Goal: Navigation & Orientation: Find specific page/section

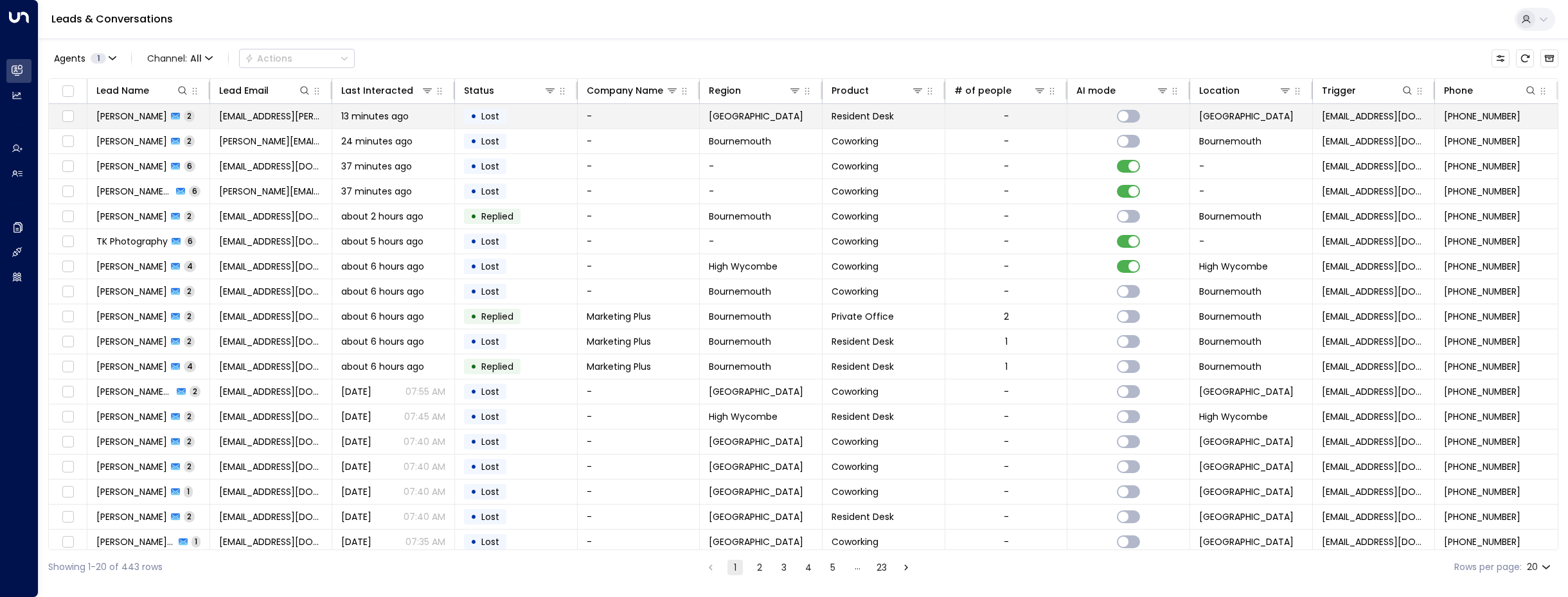
click at [136, 116] on span "[PERSON_NAME]" at bounding box center [131, 116] width 71 height 13
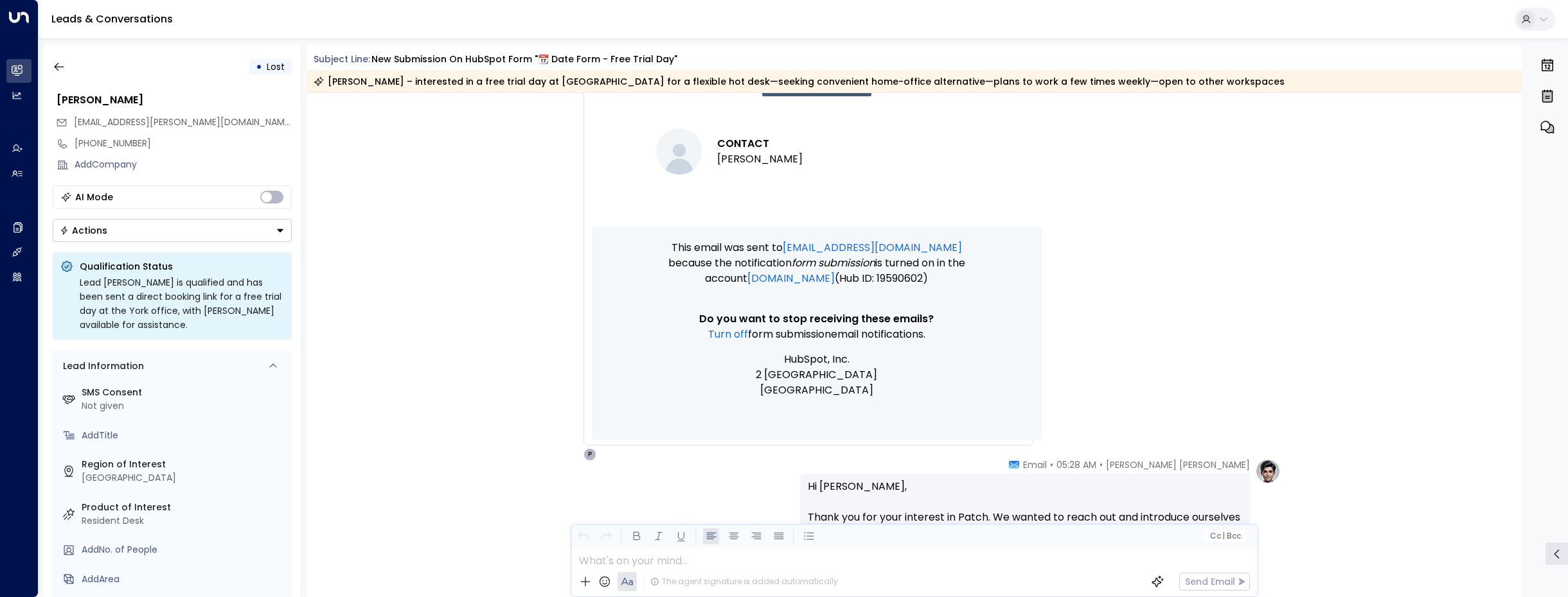
scroll to position [1055, 0]
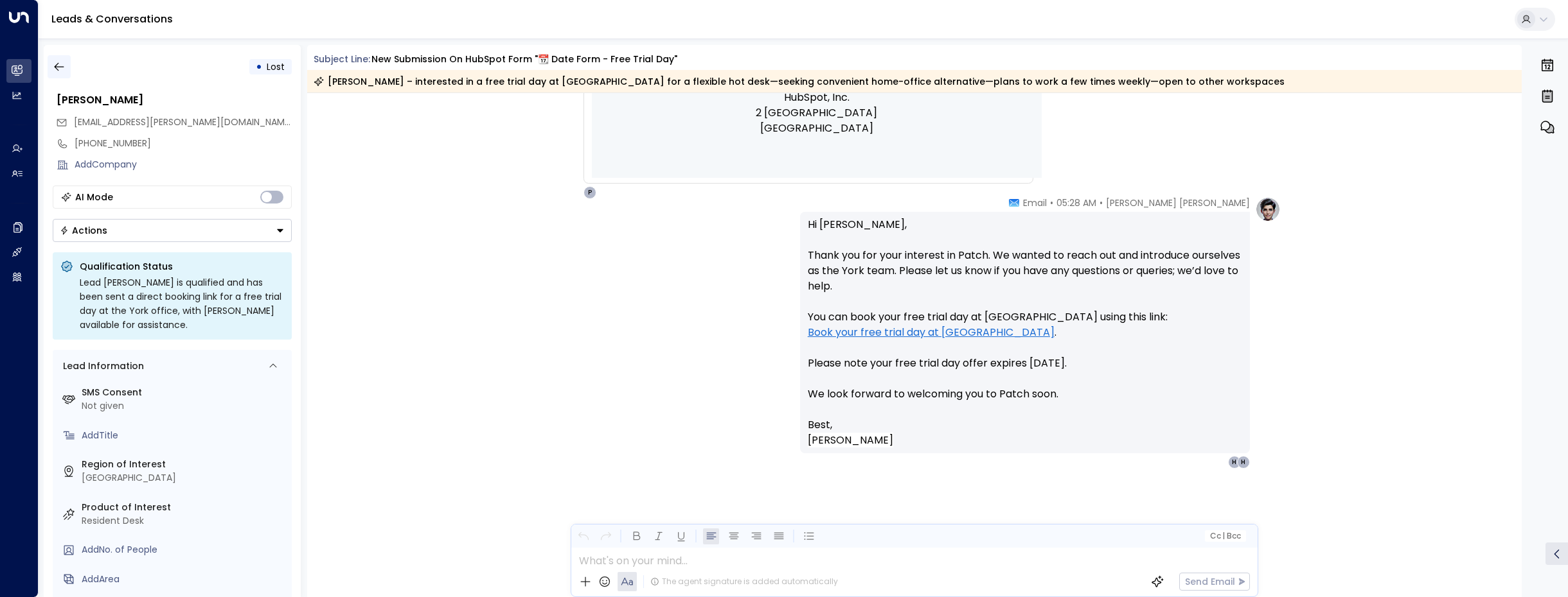
click at [62, 64] on icon "button" at bounding box center [59, 67] width 13 height 13
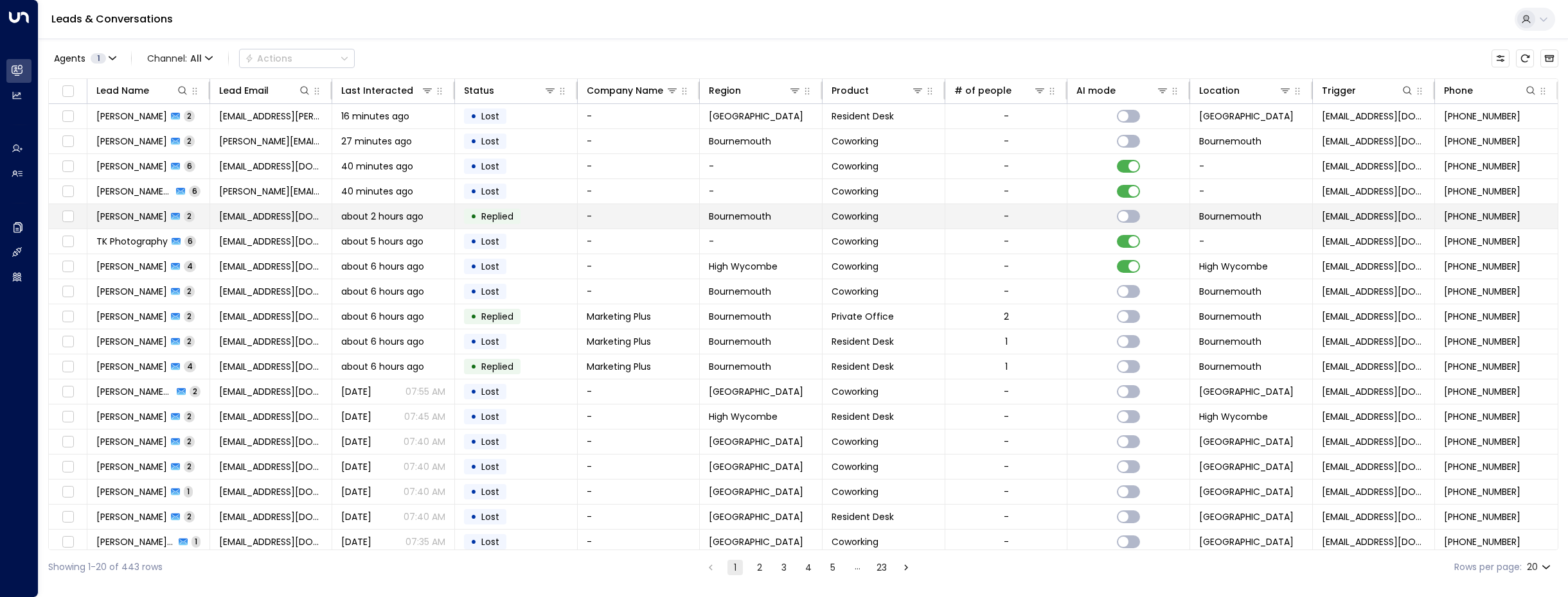
click at [171, 219] on icon at bounding box center [175, 216] width 9 height 9
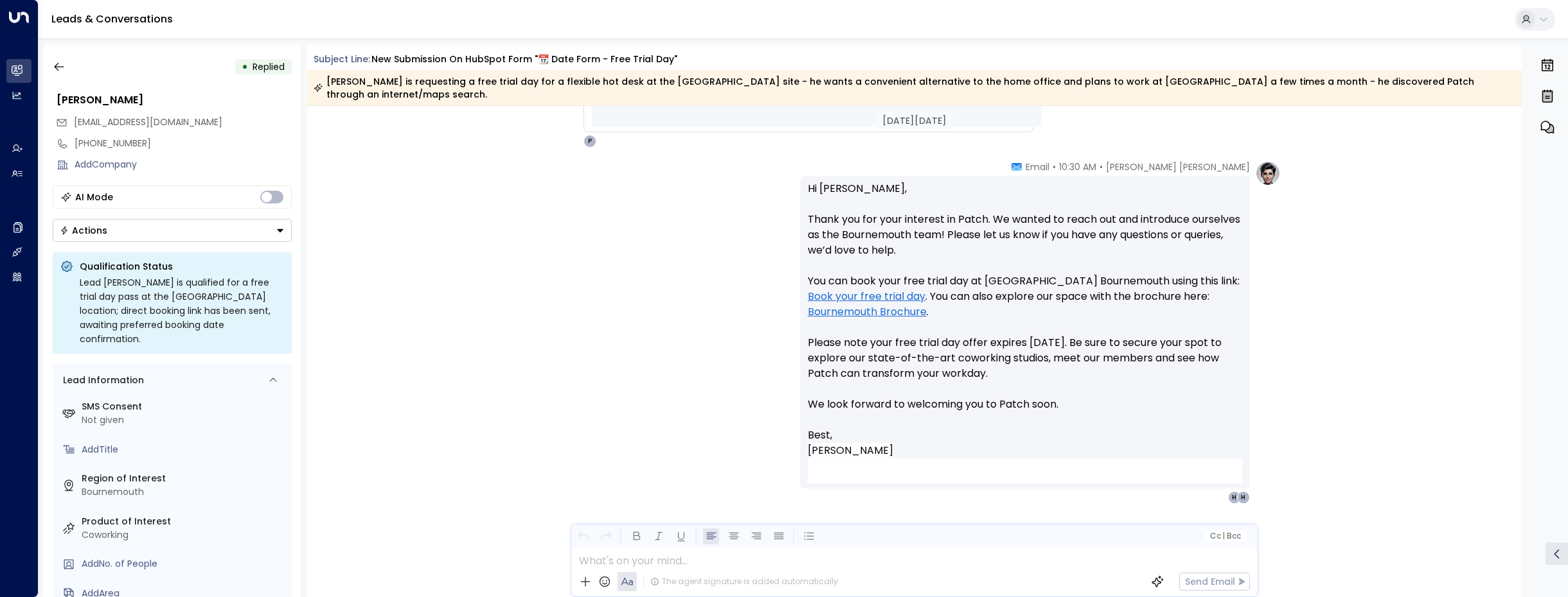
scroll to position [1111, 0]
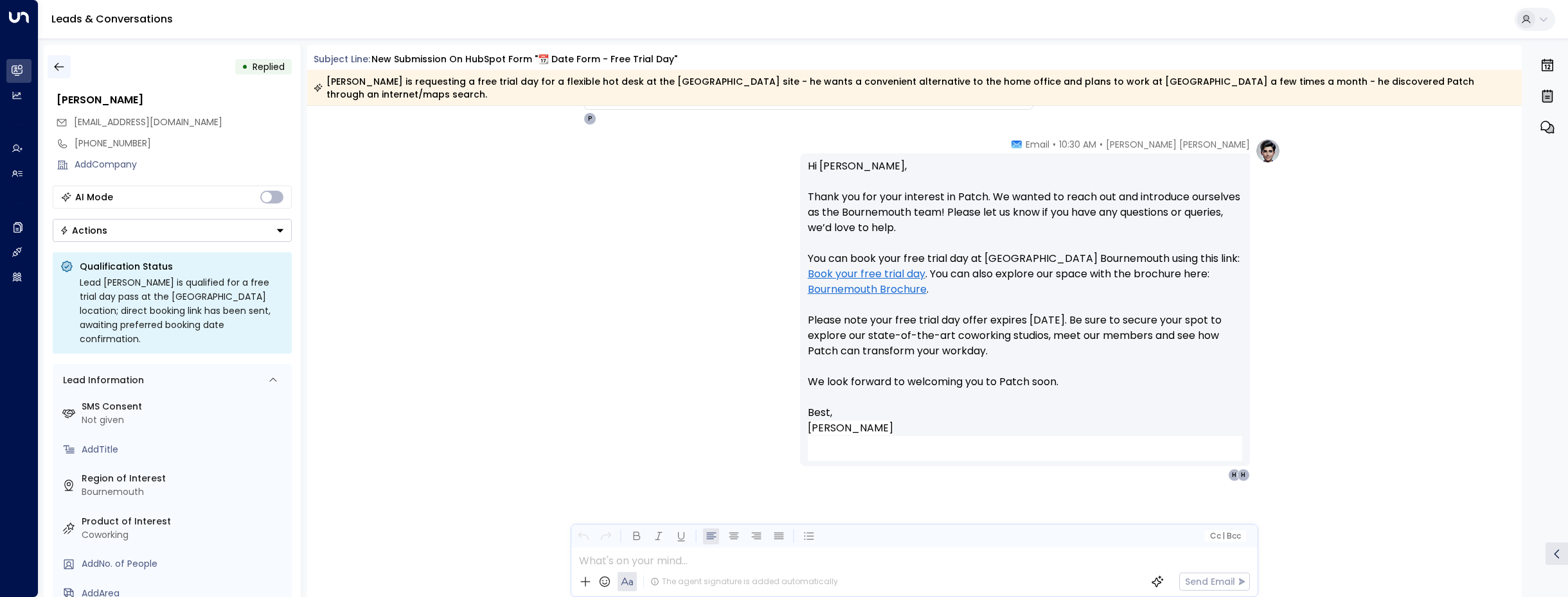
click at [63, 67] on icon "button" at bounding box center [59, 67] width 13 height 13
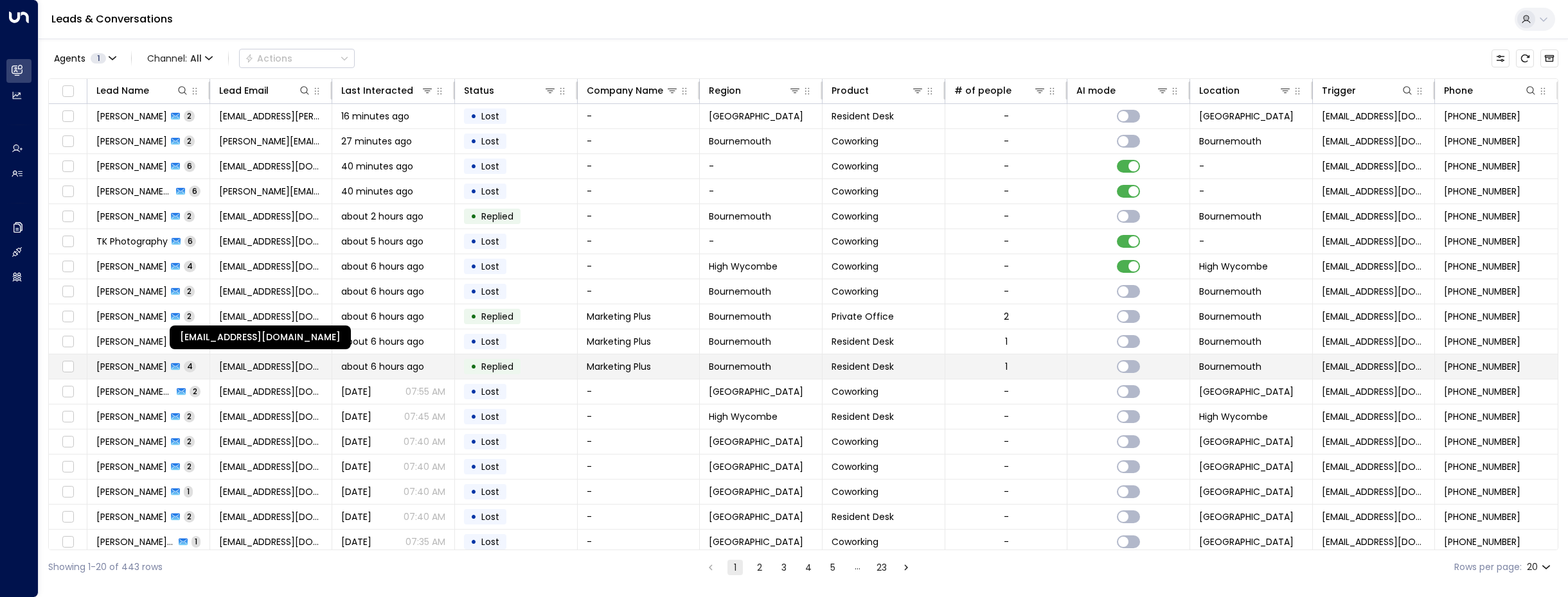
scroll to position [59, 0]
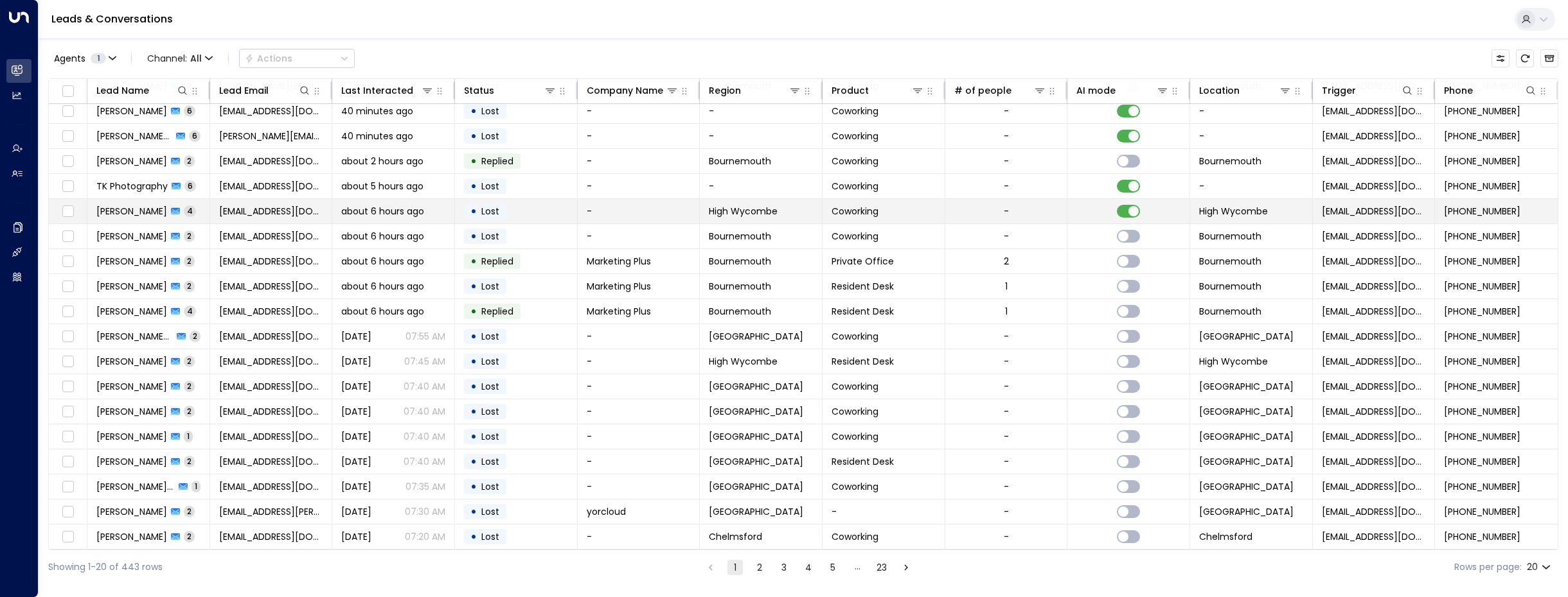
click at [136, 199] on td "[PERSON_NAME] 4" at bounding box center [149, 210] width 122 height 24
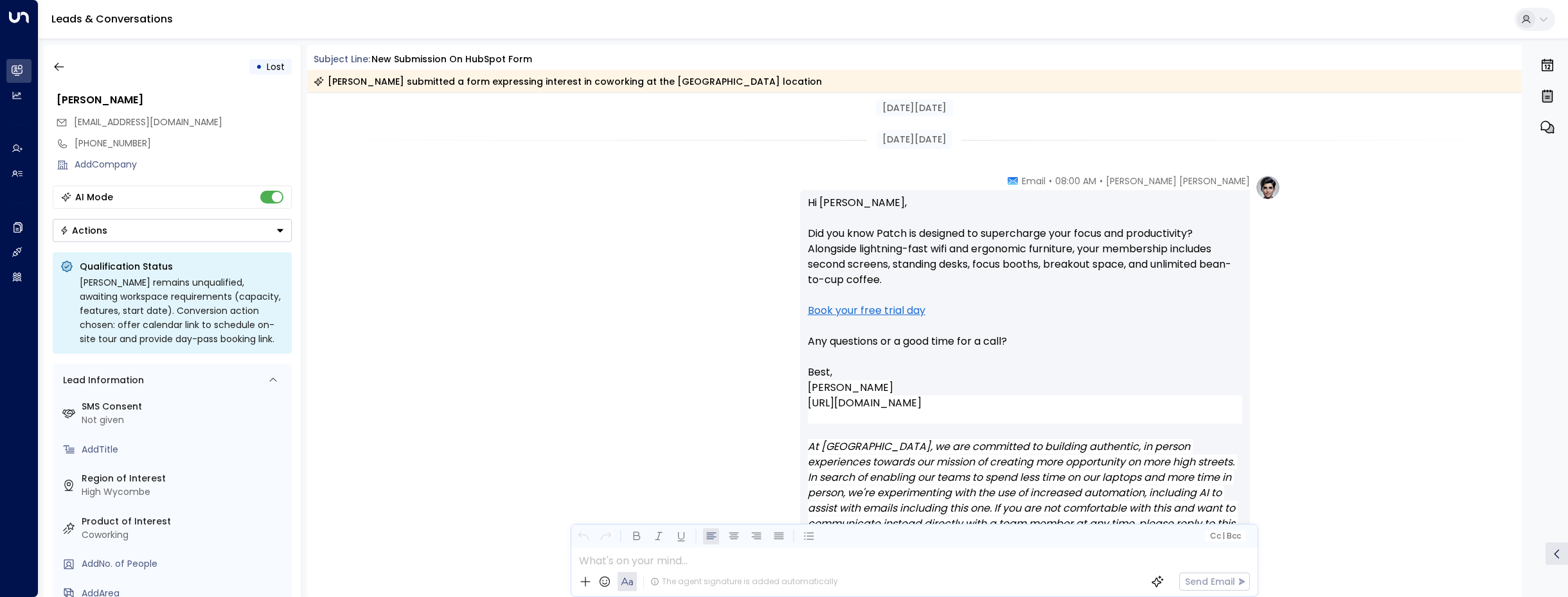
scroll to position [1902, 0]
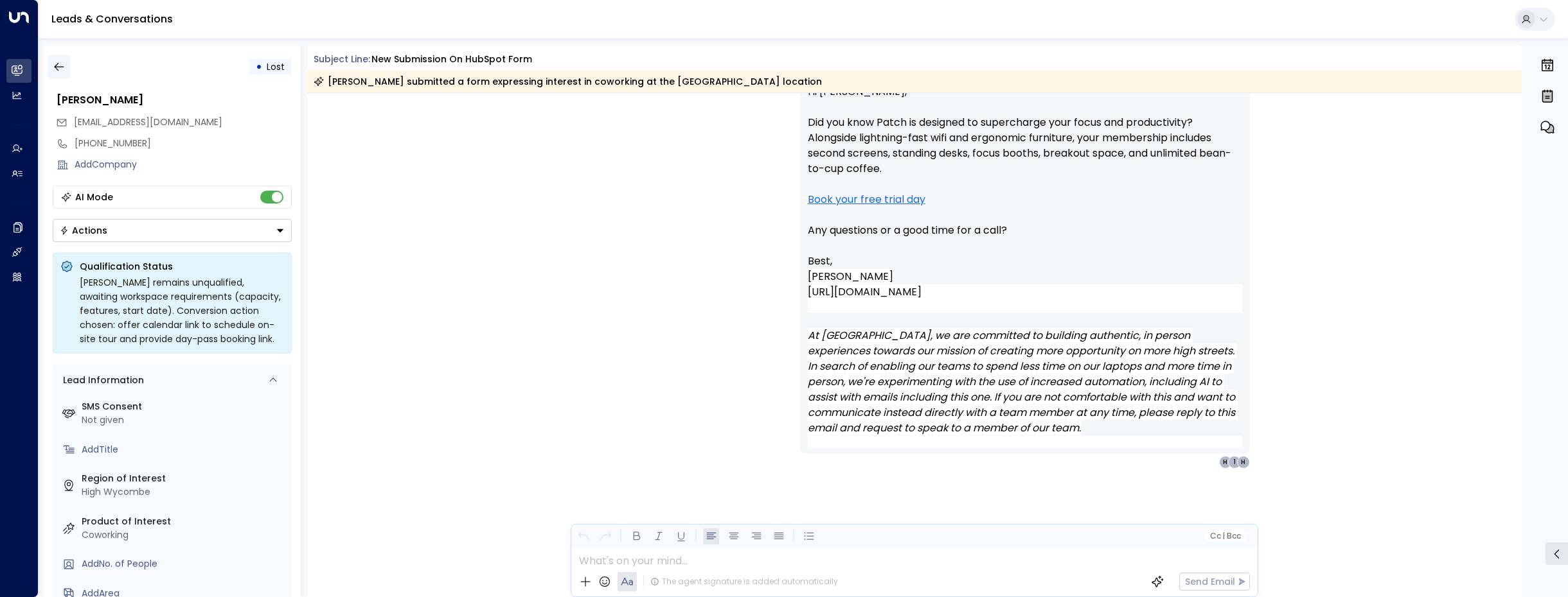
click at [67, 65] on button "button" at bounding box center [59, 67] width 23 height 23
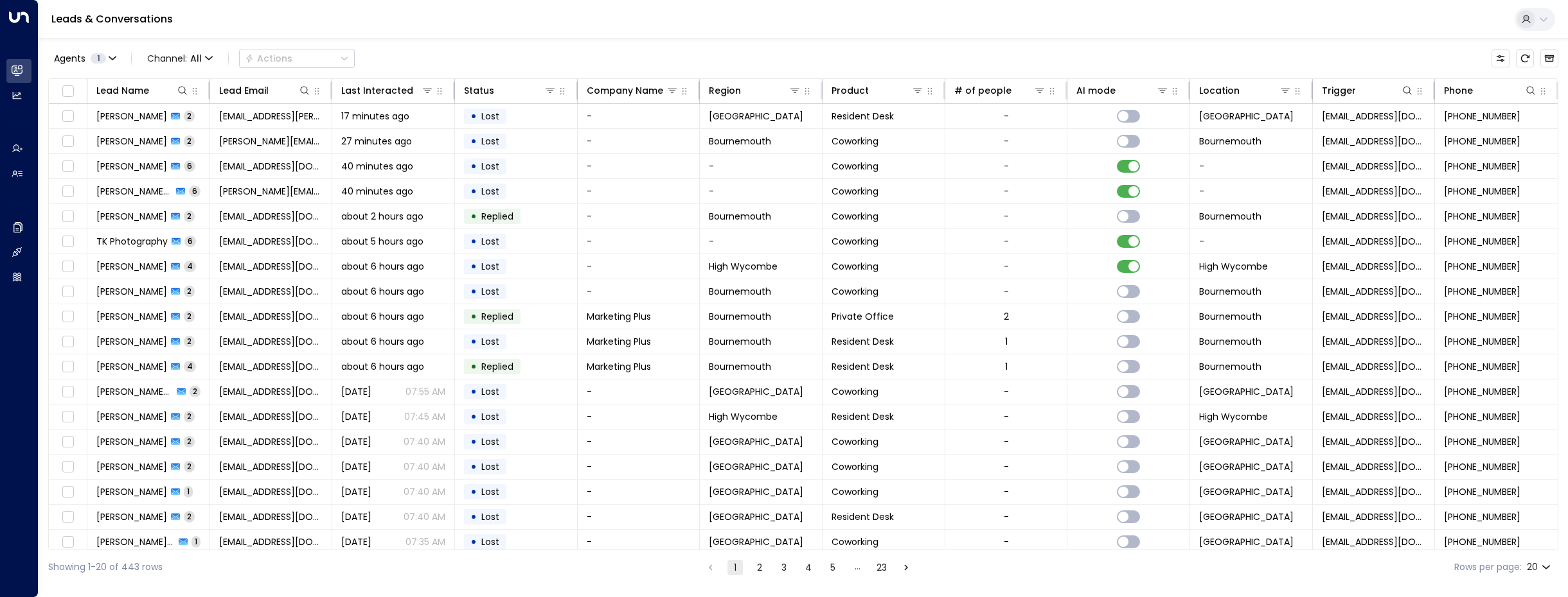
click at [753, 571] on button "2" at bounding box center [760, 567] width 15 height 15
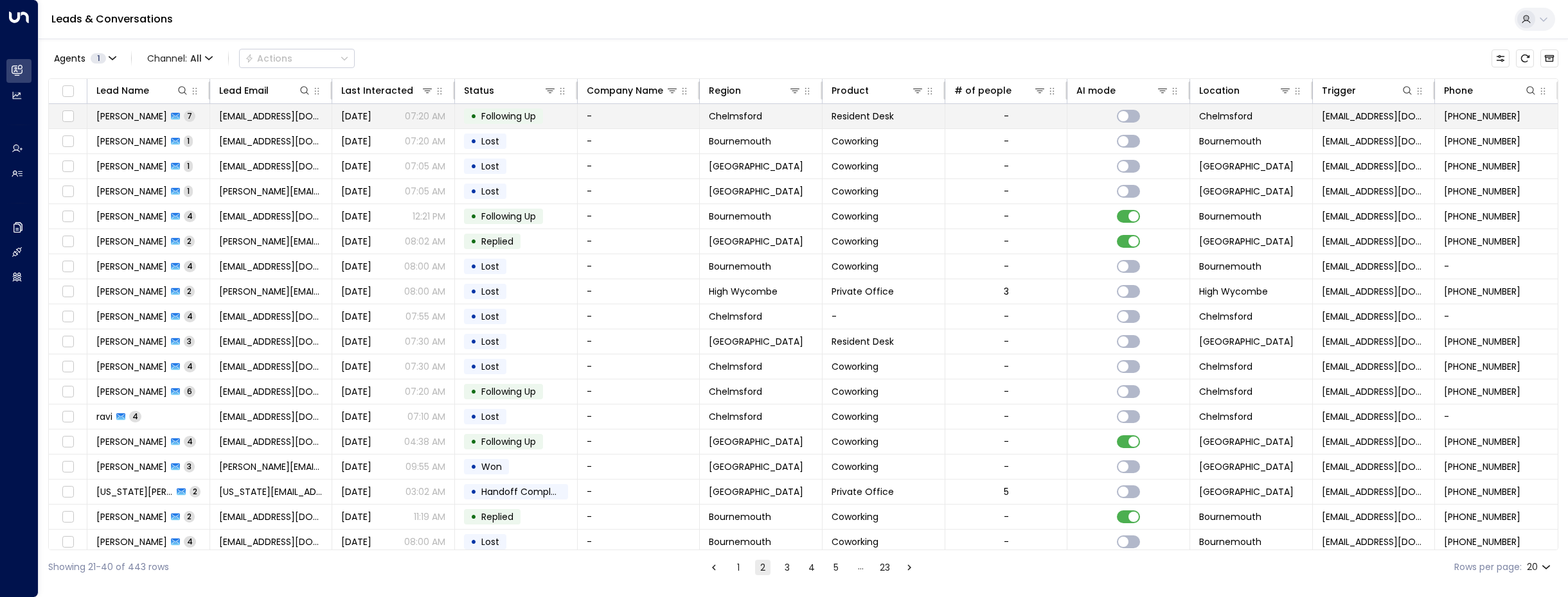
click at [135, 121] on span "[PERSON_NAME]" at bounding box center [131, 116] width 71 height 13
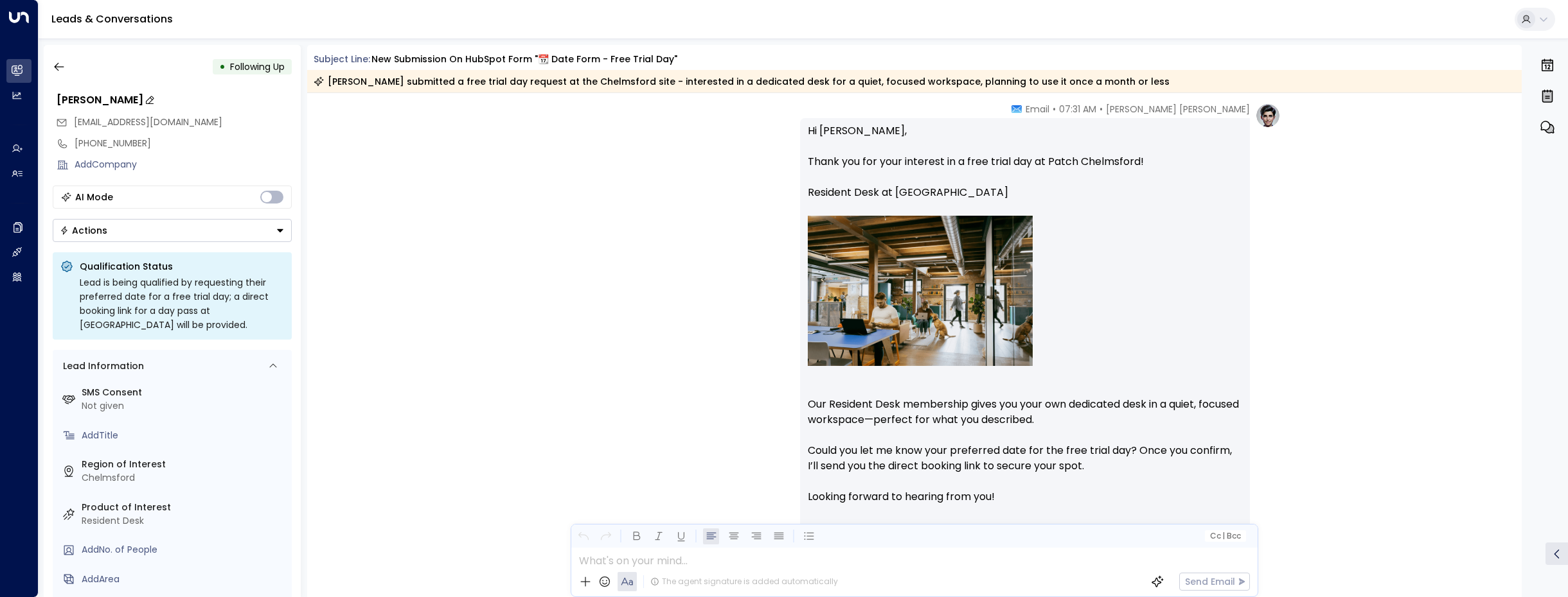
scroll to position [986, 0]
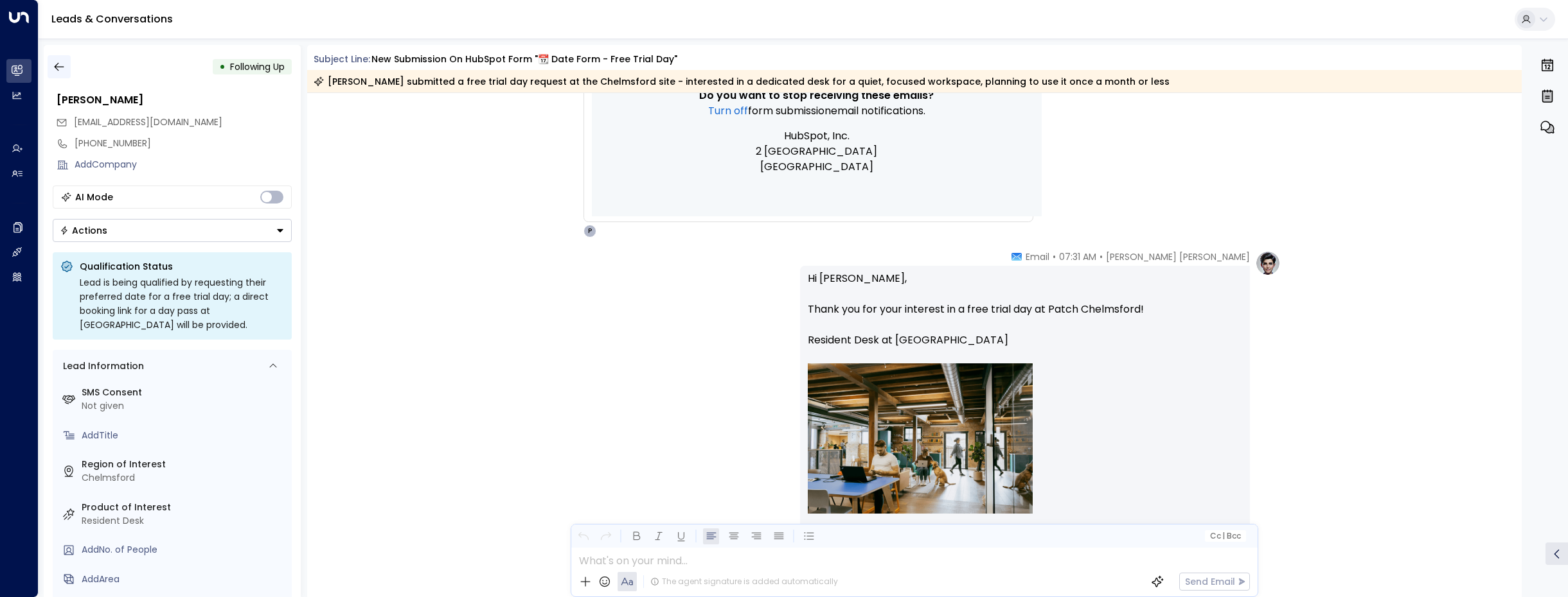
click at [63, 69] on icon "button" at bounding box center [59, 67] width 13 height 13
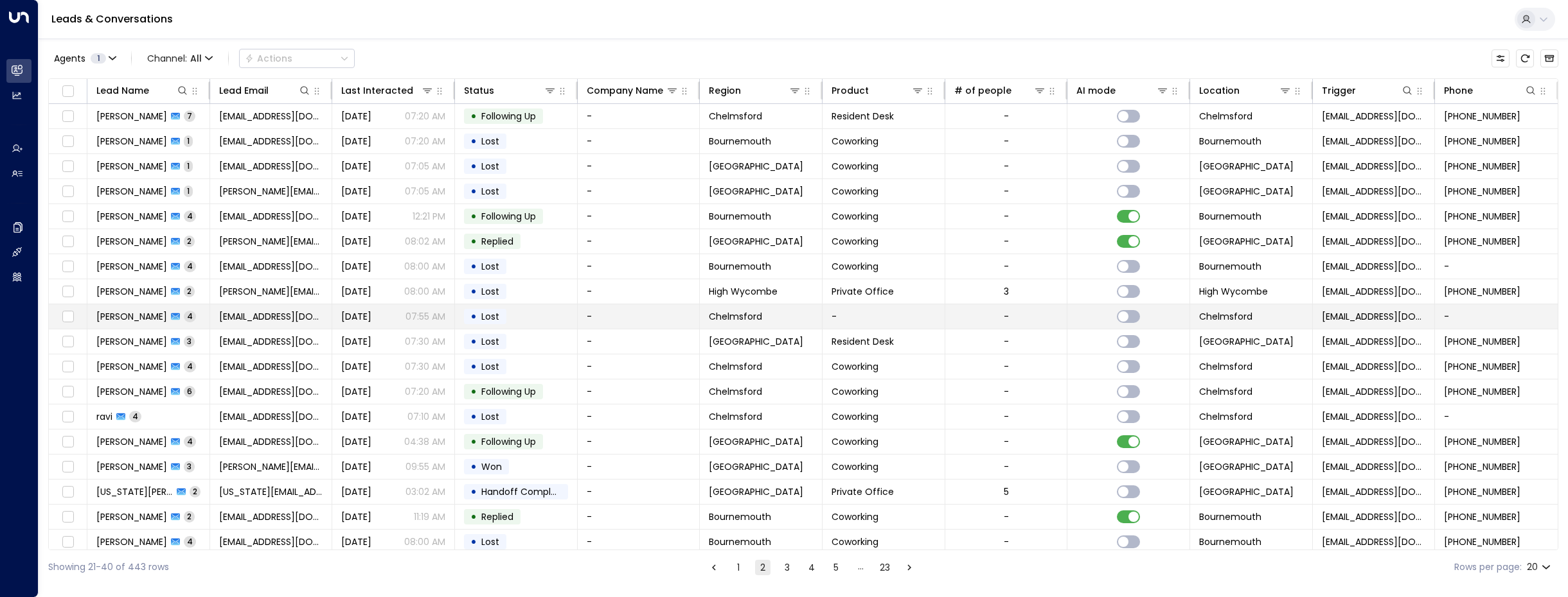
scroll to position [59, 0]
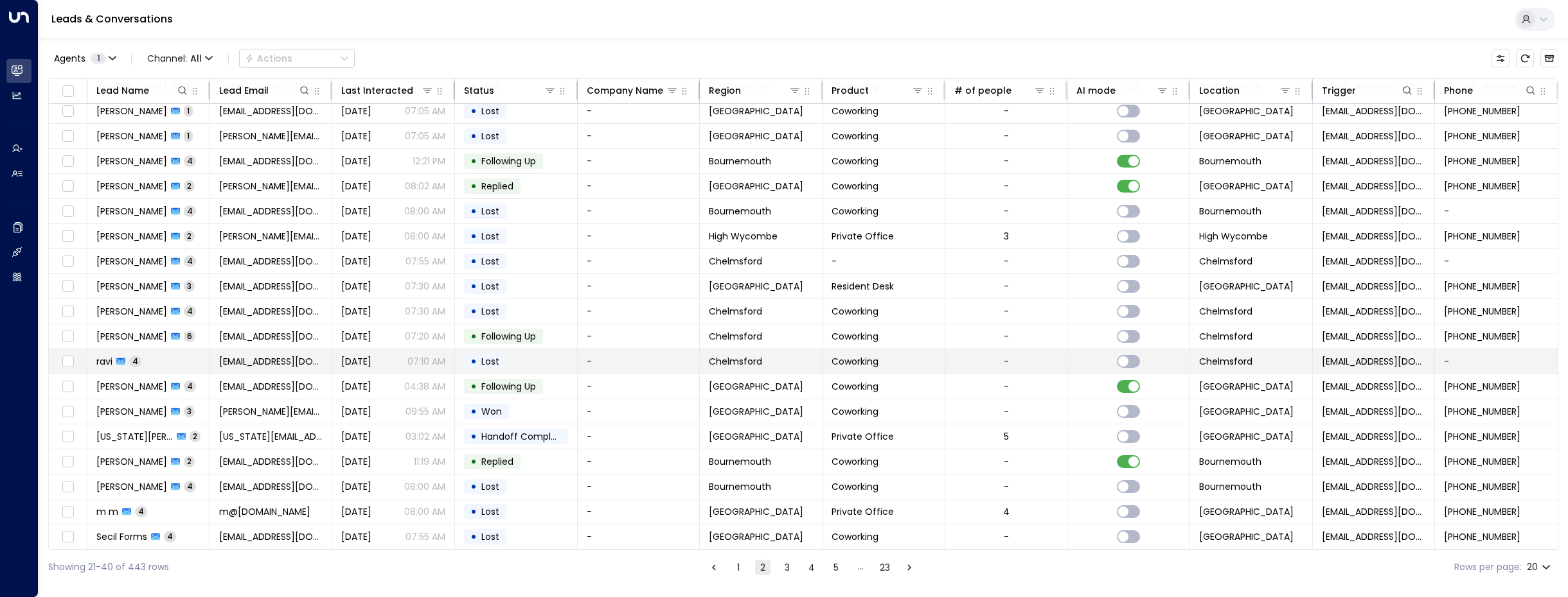
click at [142, 365] on td "ravi 4" at bounding box center [149, 361] width 122 height 24
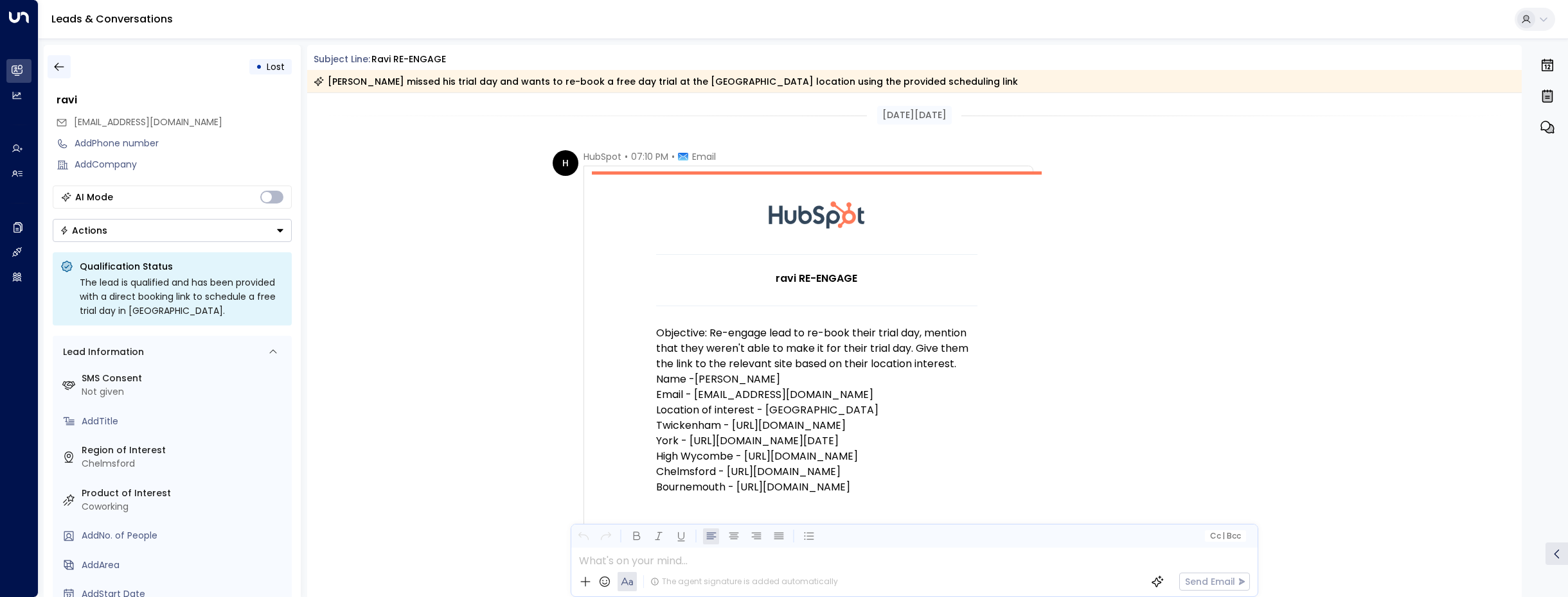
click at [53, 64] on icon "button" at bounding box center [59, 67] width 13 height 13
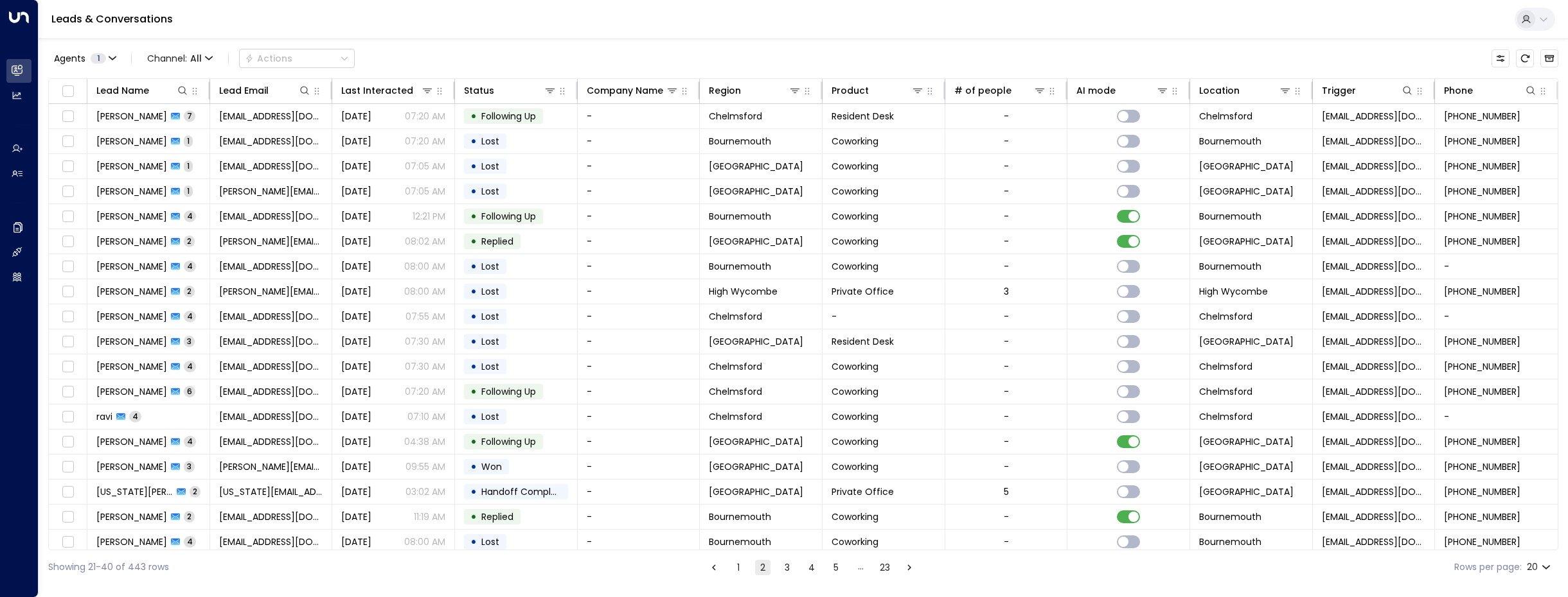
click at [787, 567] on button "3" at bounding box center [787, 567] width 15 height 15
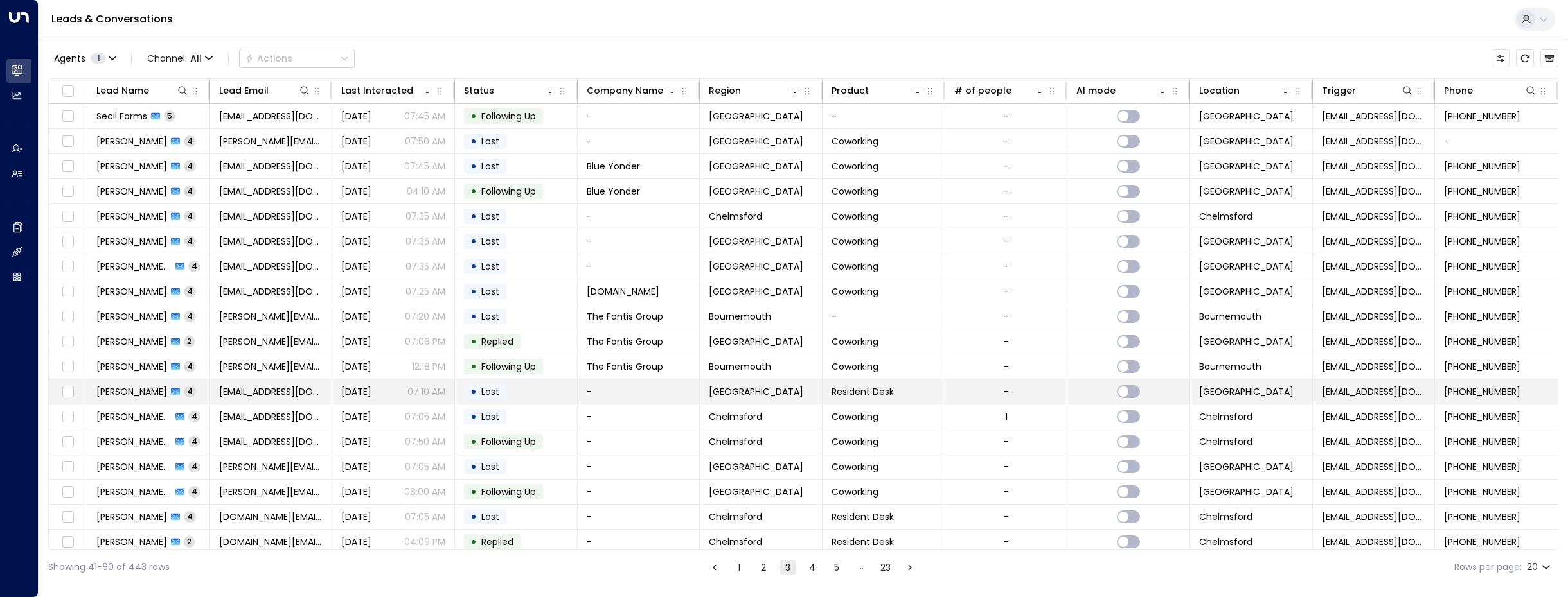
scroll to position [59, 0]
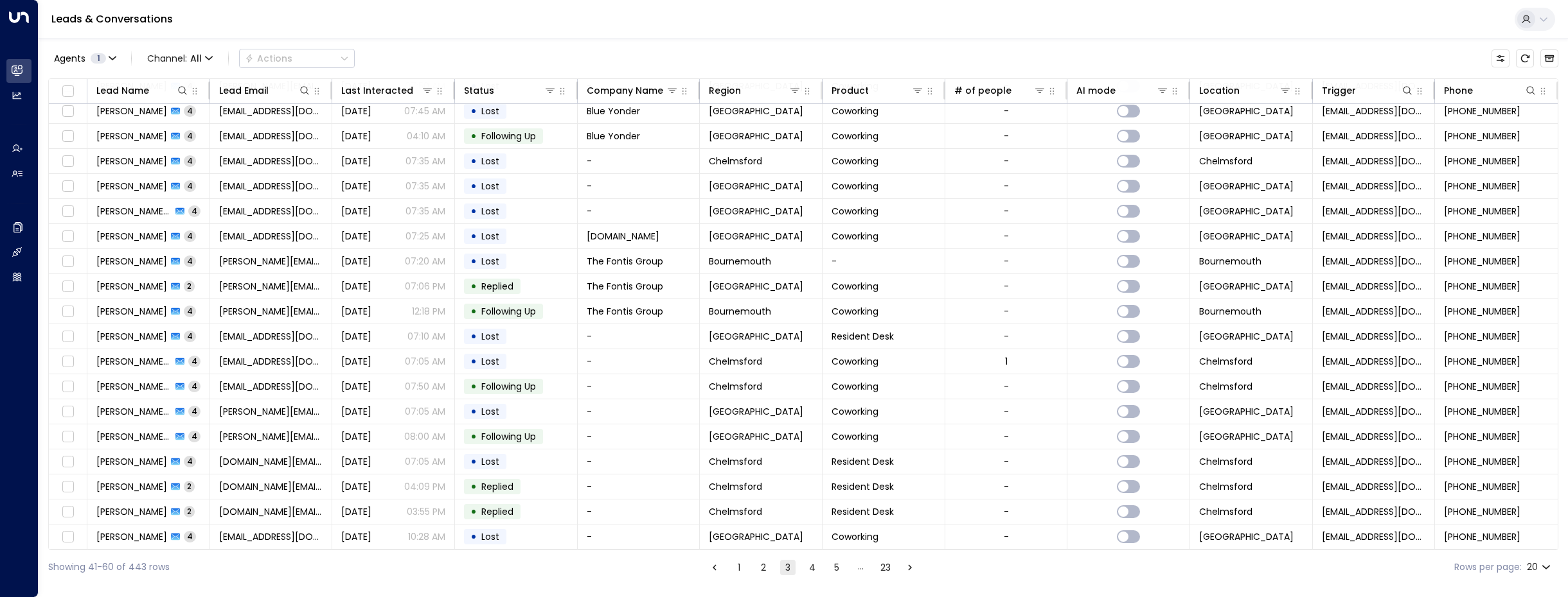
click at [759, 567] on button "2" at bounding box center [763, 567] width 15 height 15
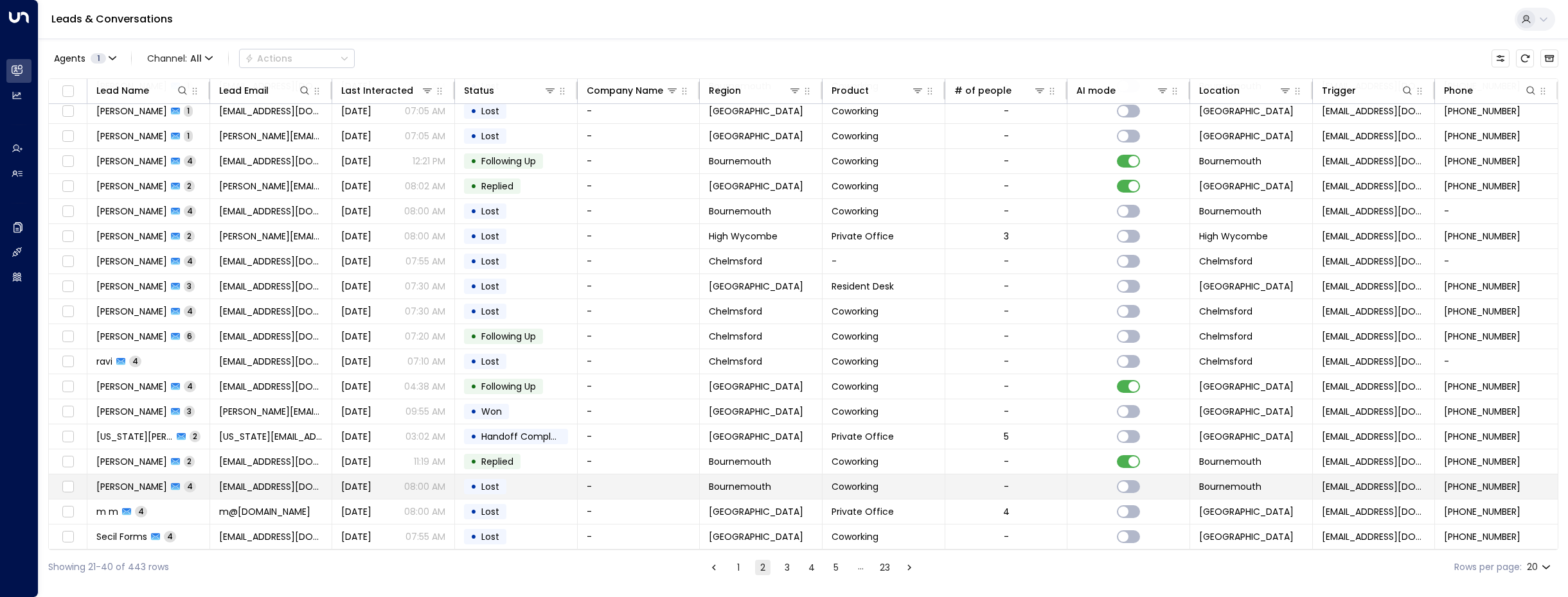
click at [134, 475] on td "[PERSON_NAME] 4" at bounding box center [149, 486] width 122 height 24
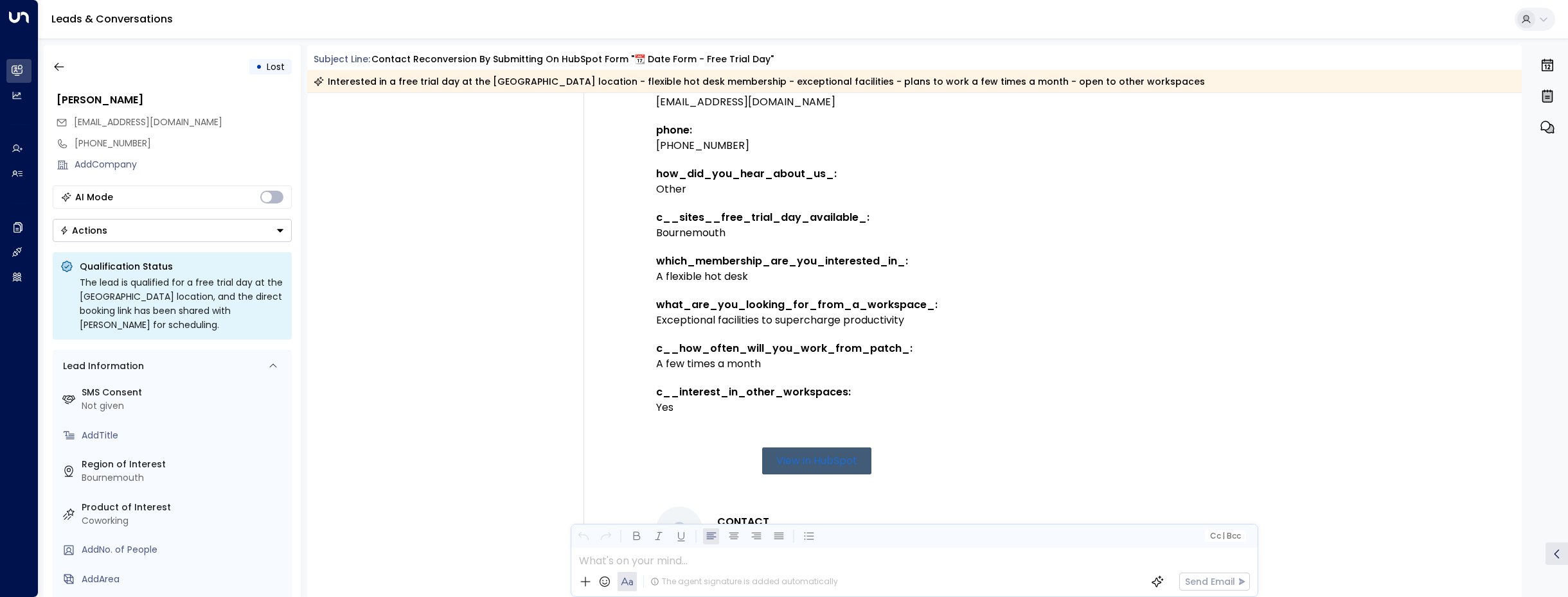
scroll to position [234, 0]
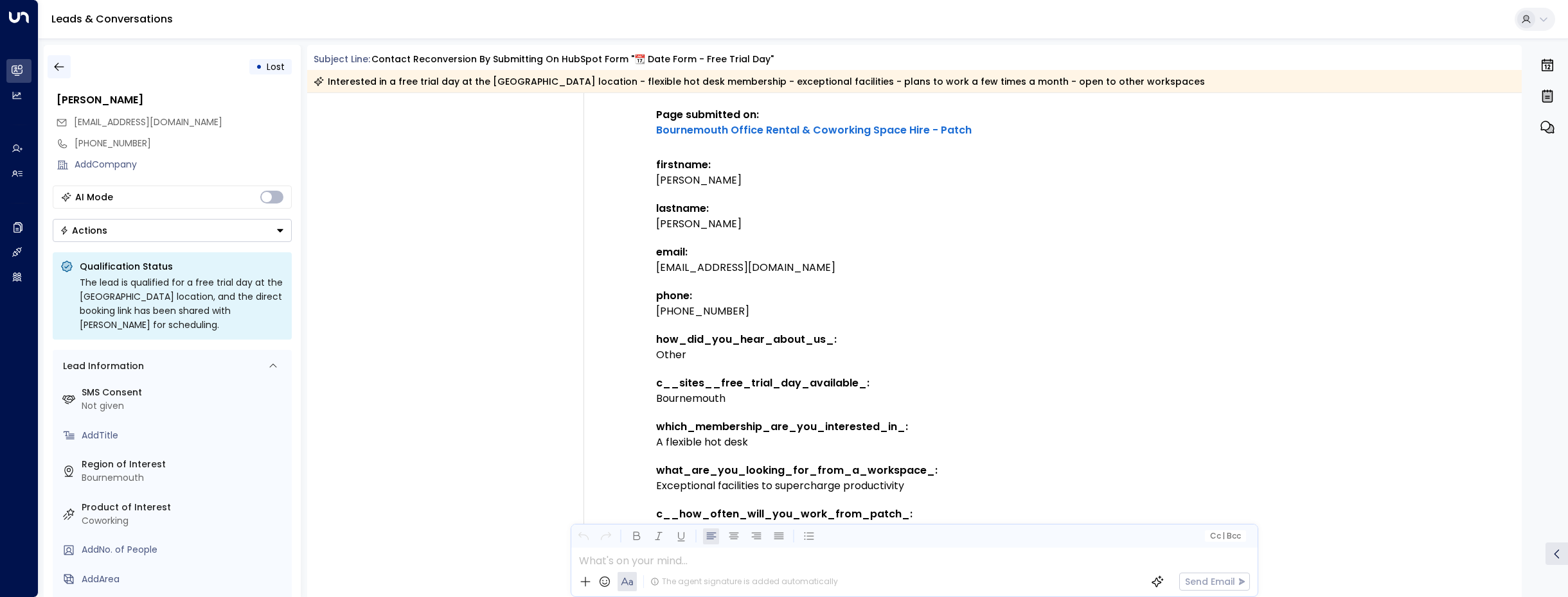
click at [58, 61] on icon "button" at bounding box center [59, 67] width 13 height 13
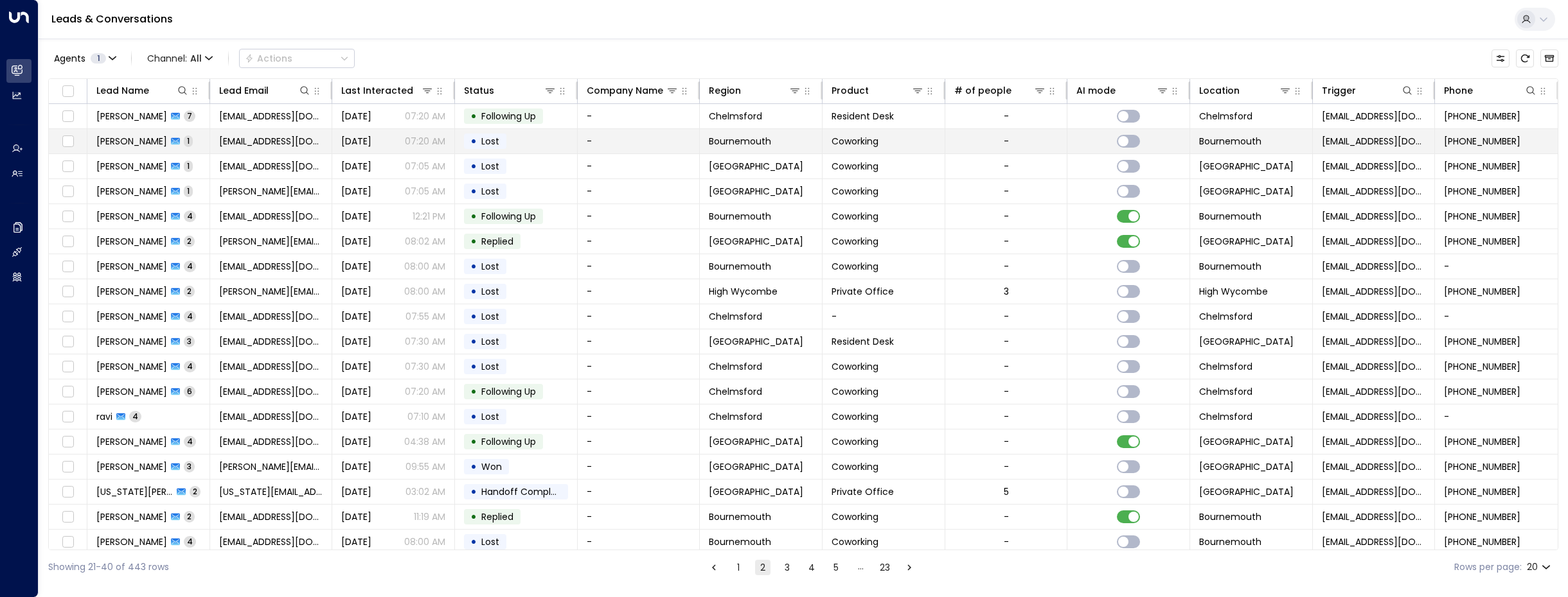
click at [114, 139] on span "[PERSON_NAME]" at bounding box center [131, 141] width 71 height 13
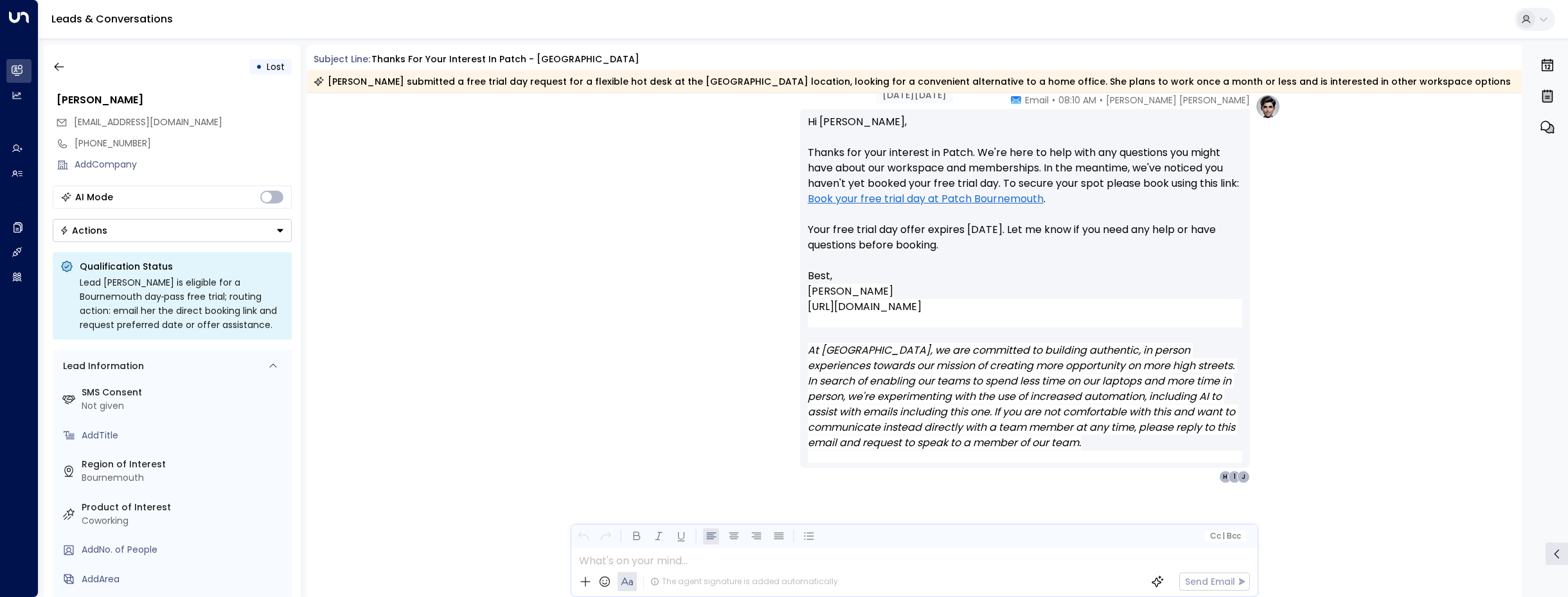
scroll to position [1173, 0]
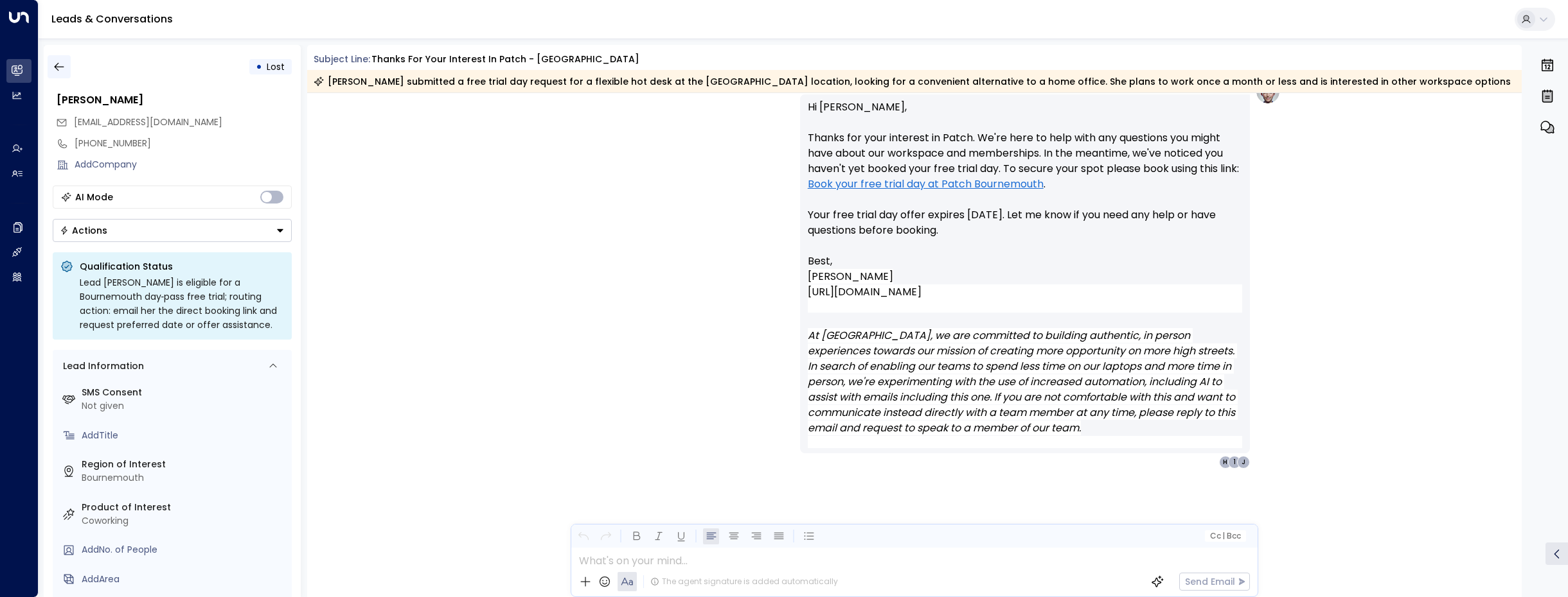
click at [58, 65] on icon "button" at bounding box center [59, 67] width 13 height 13
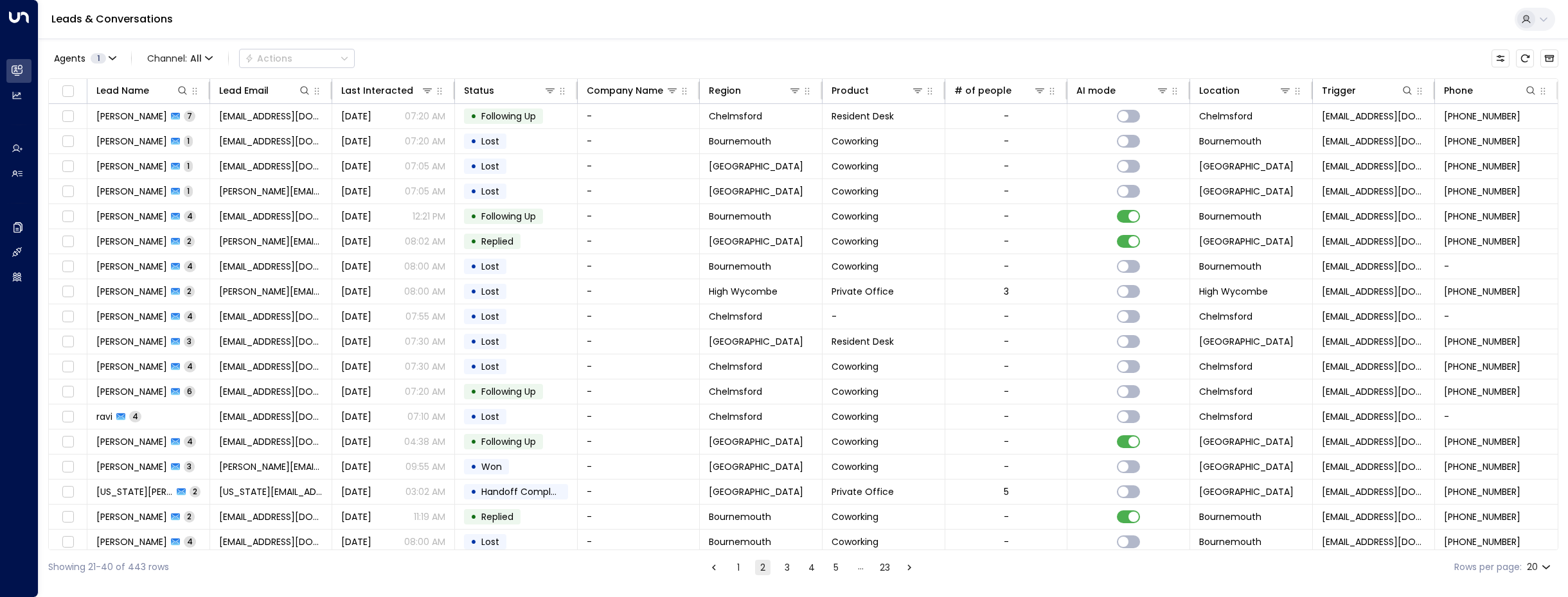
click at [735, 582] on div "Showing 21-40 of 443 rows 1 2 3 4 5 … 23 Rows per page: 20 **" at bounding box center [803, 567] width 1510 height 34
click at [734, 574] on button "1" at bounding box center [738, 567] width 15 height 15
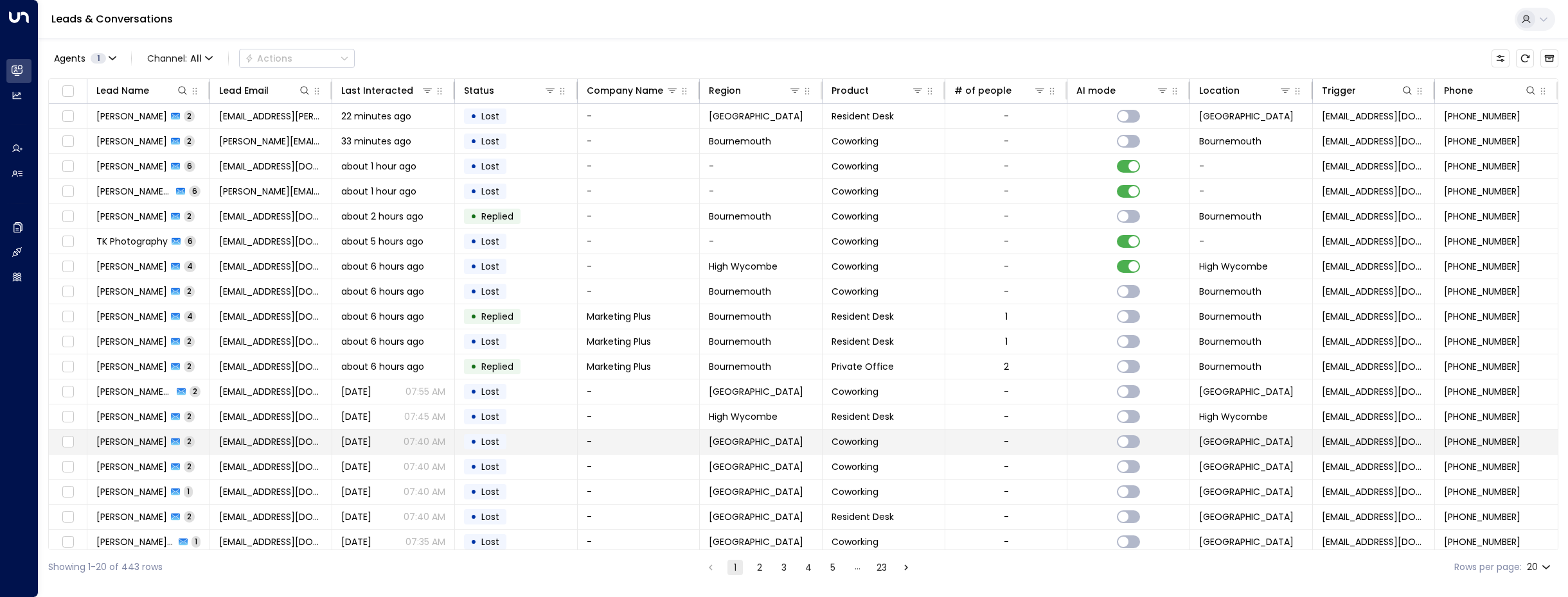
scroll to position [59, 0]
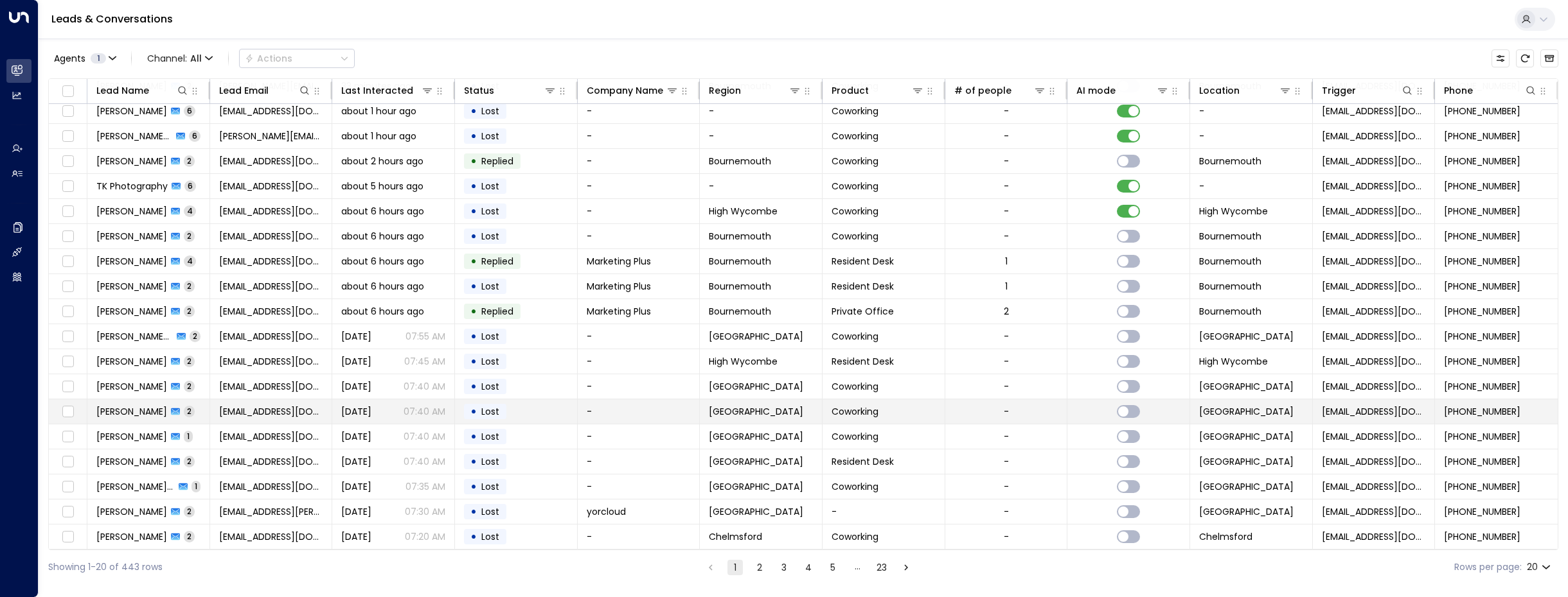
click at [145, 406] on span "[PERSON_NAME]" at bounding box center [131, 411] width 71 height 13
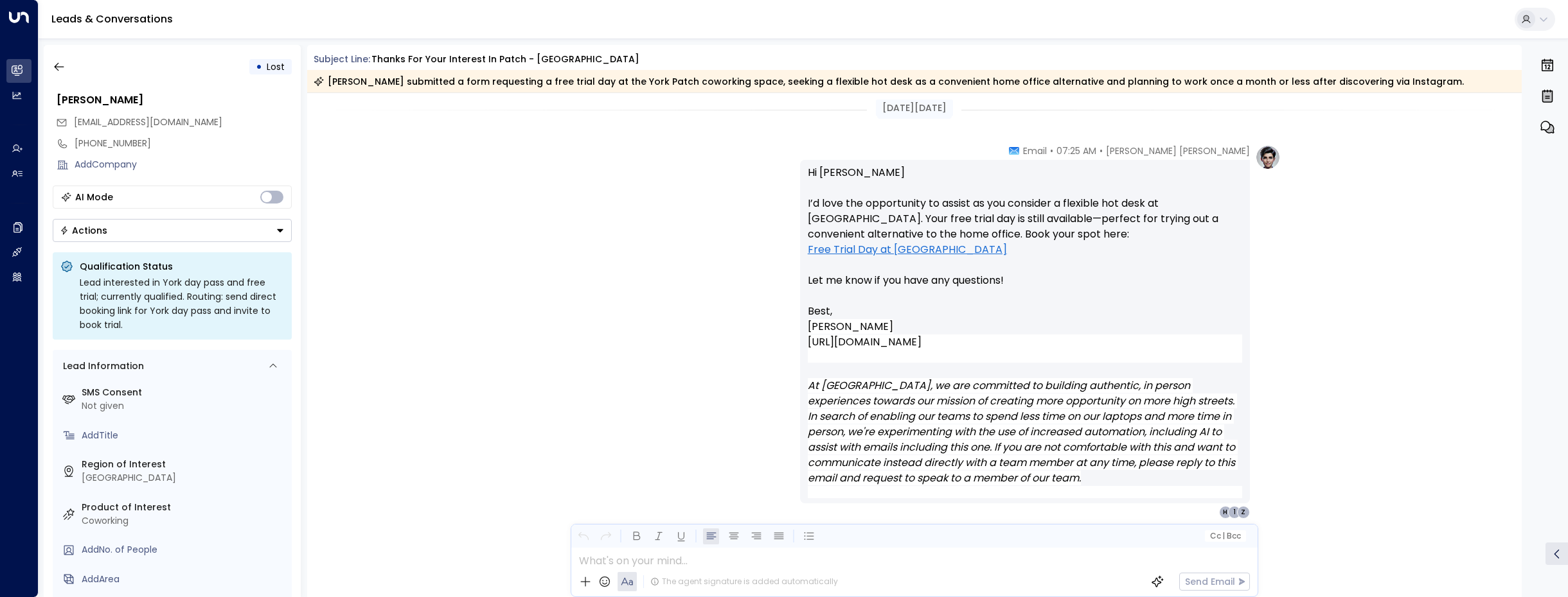
scroll to position [1648, 0]
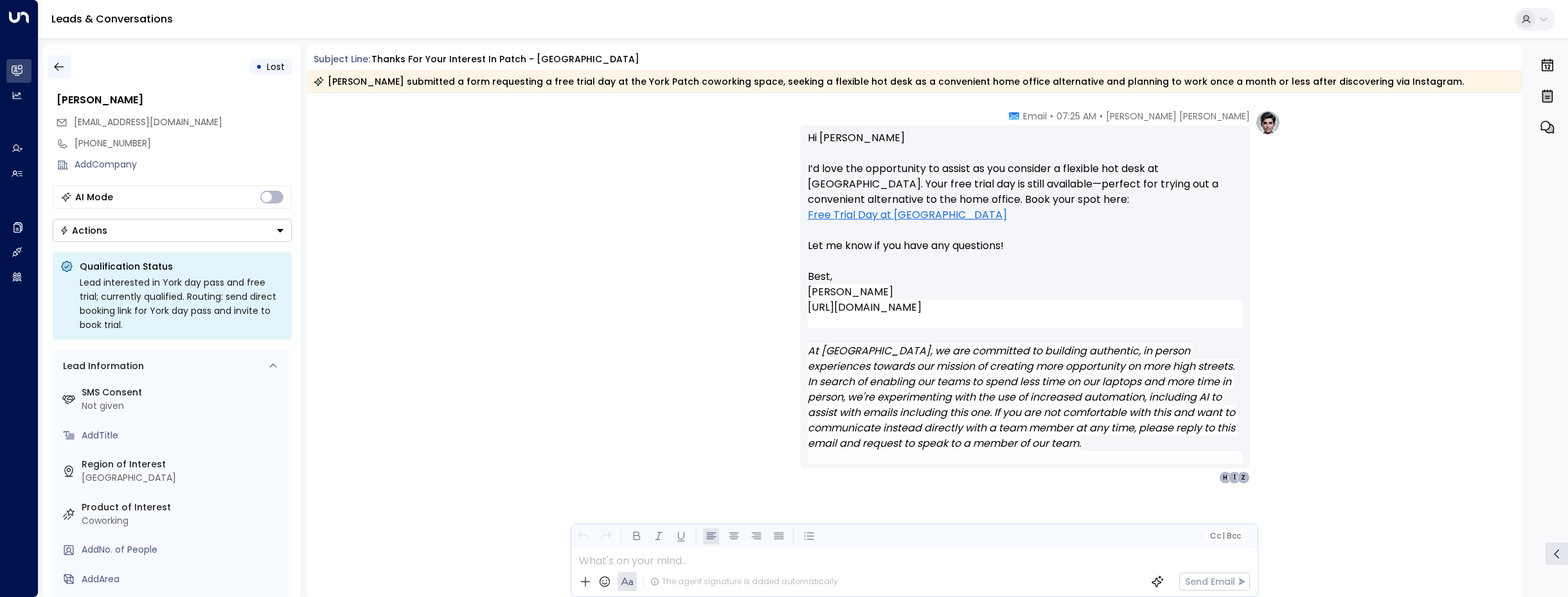
click at [56, 59] on button "button" at bounding box center [59, 67] width 23 height 23
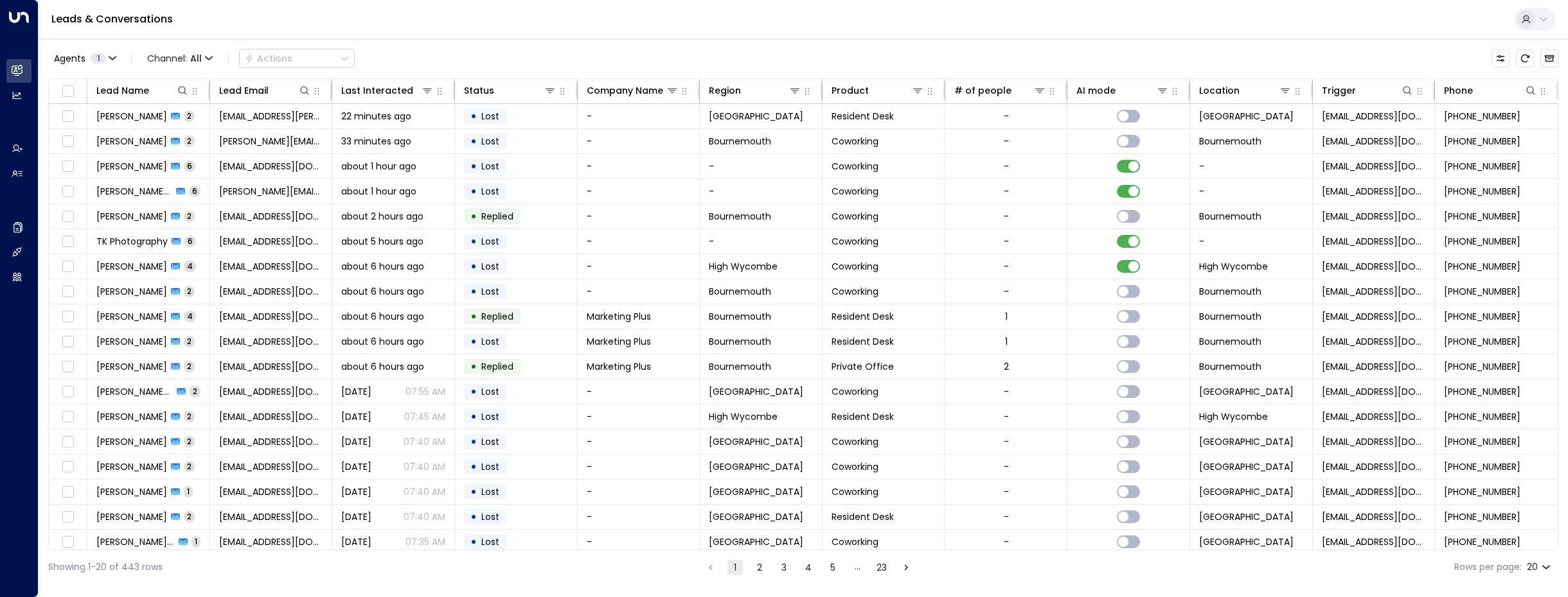
click at [859, 571] on div "…" at bounding box center [857, 567] width 15 height 15
click at [870, 571] on ul "1 2 3 4 5 … 23" at bounding box center [808, 567] width 212 height 16
click at [877, 572] on button "23" at bounding box center [881, 567] width 15 height 15
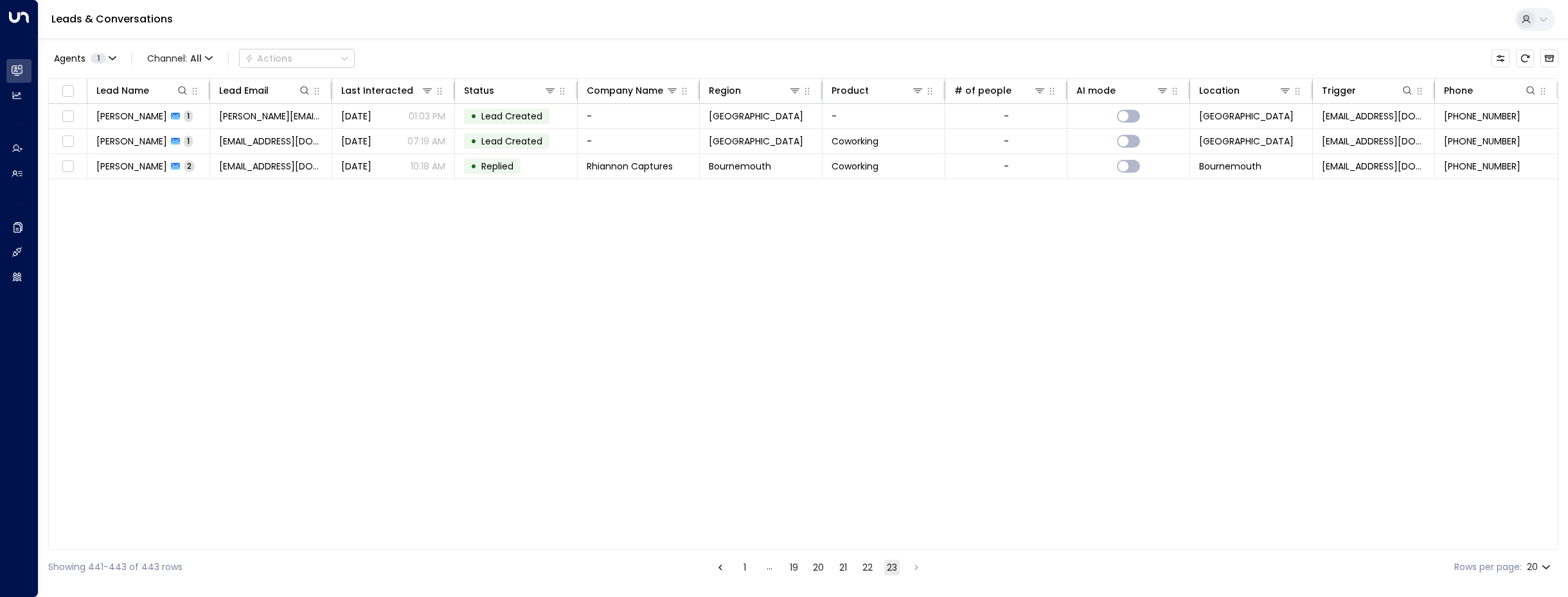
click at [740, 568] on button "1" at bounding box center [744, 567] width 15 height 15
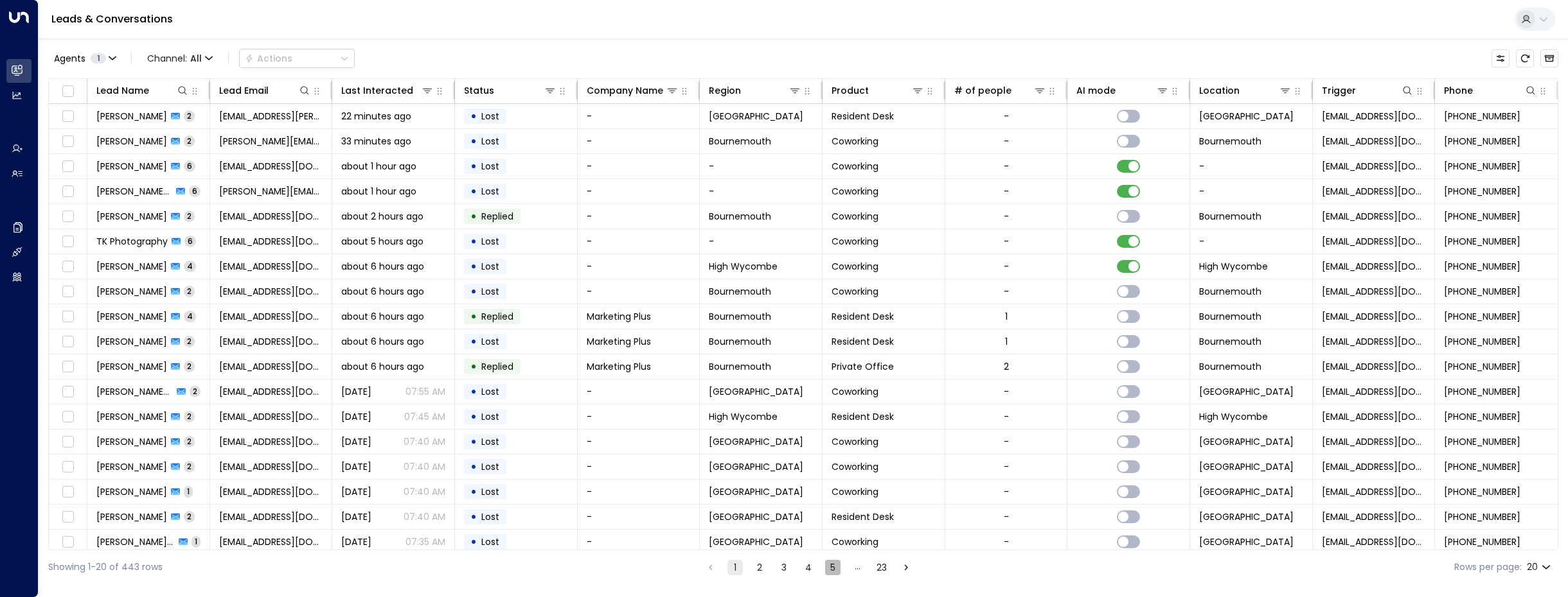
click at [830, 563] on button "5" at bounding box center [833, 567] width 15 height 15
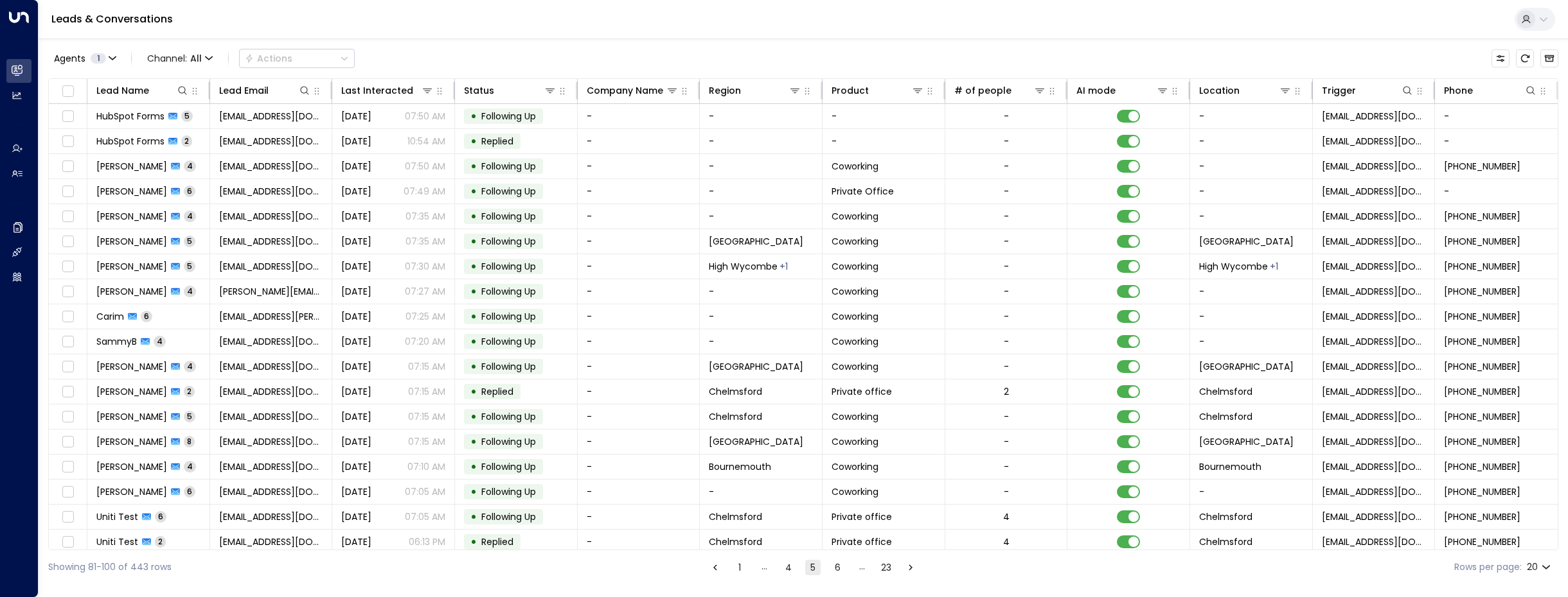
click at [838, 569] on button "6" at bounding box center [837, 567] width 15 height 15
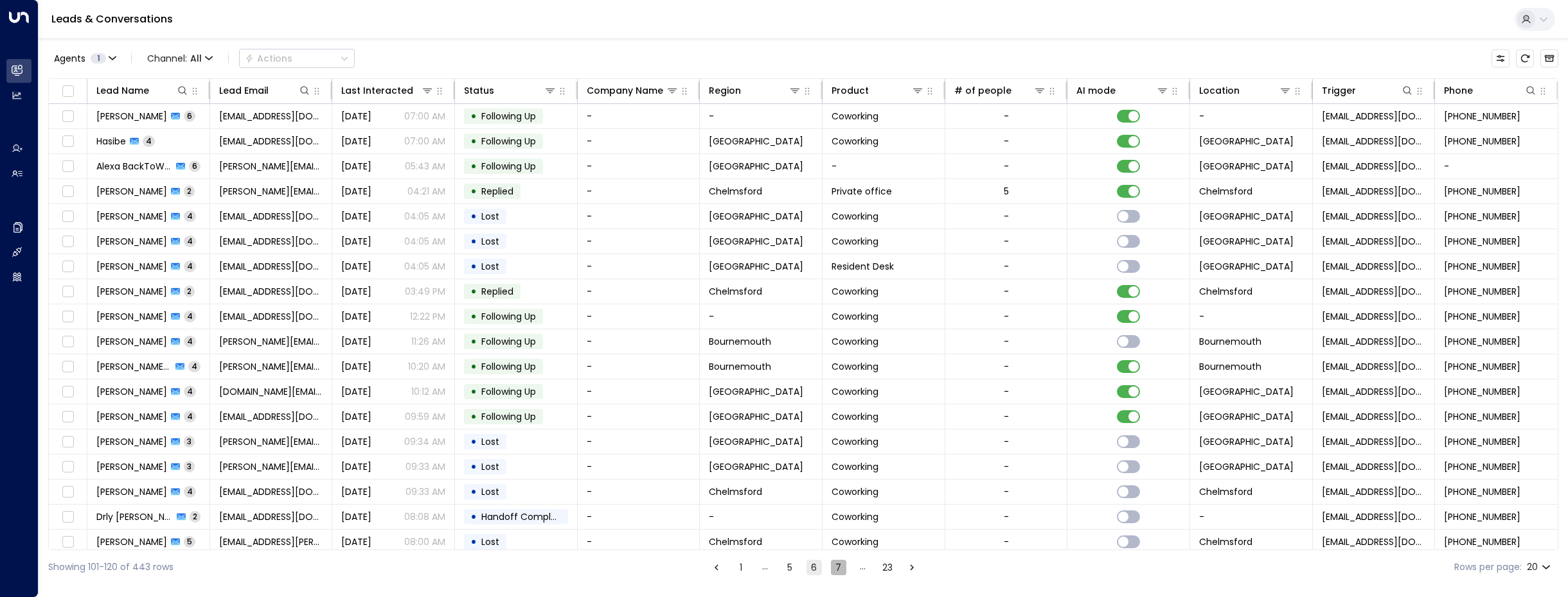
click at [838, 569] on button "7" at bounding box center [838, 567] width 15 height 15
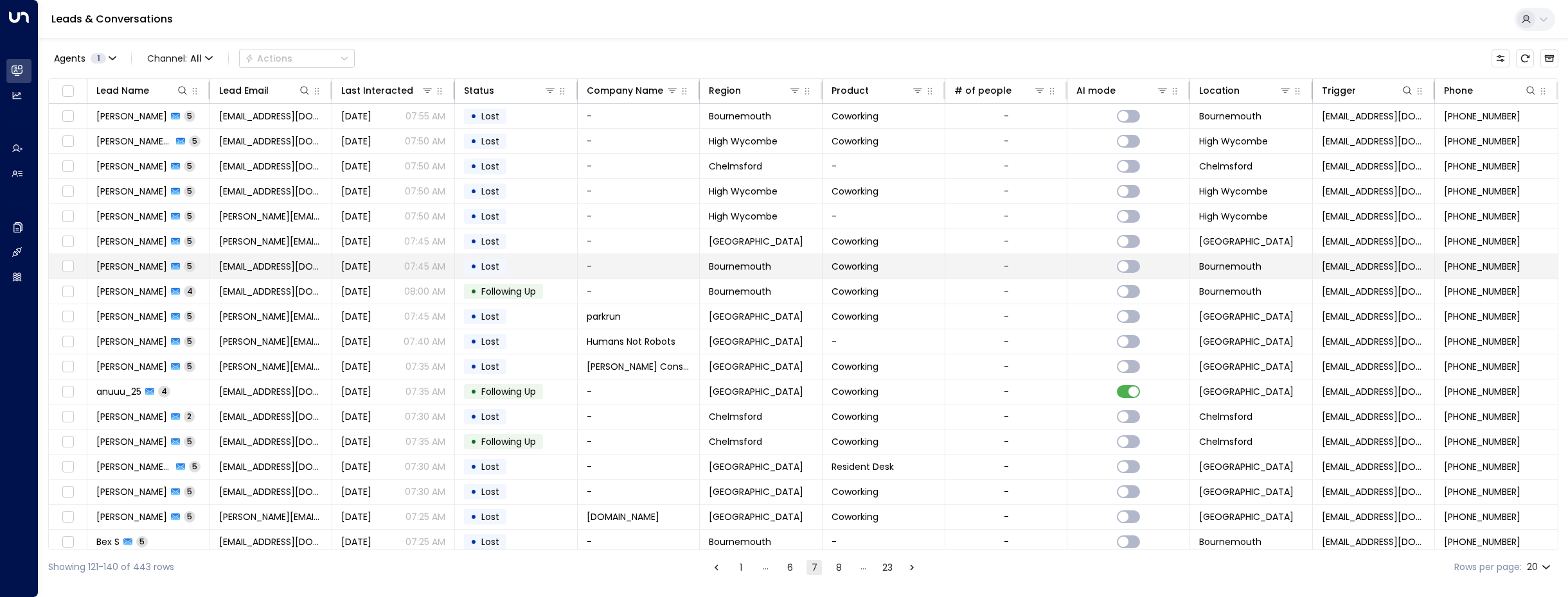
click at [148, 269] on span "[PERSON_NAME]" at bounding box center [131, 266] width 71 height 13
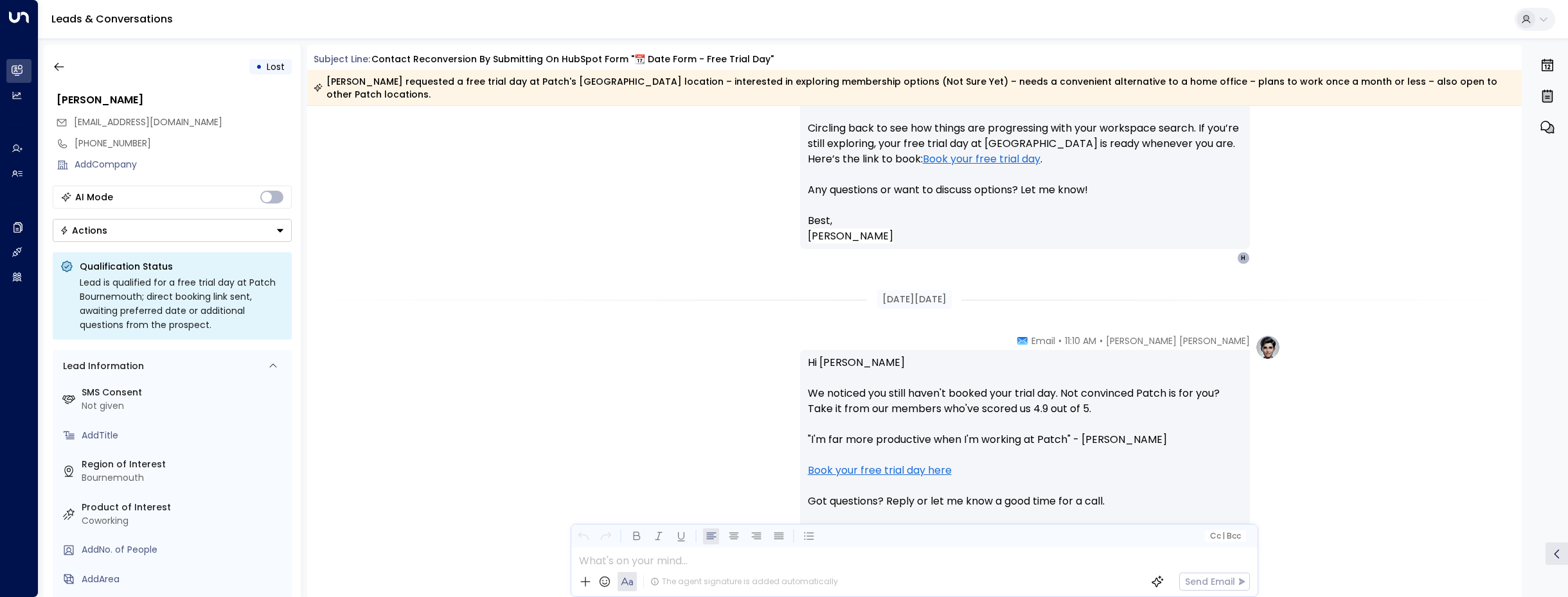
scroll to position [1953, 0]
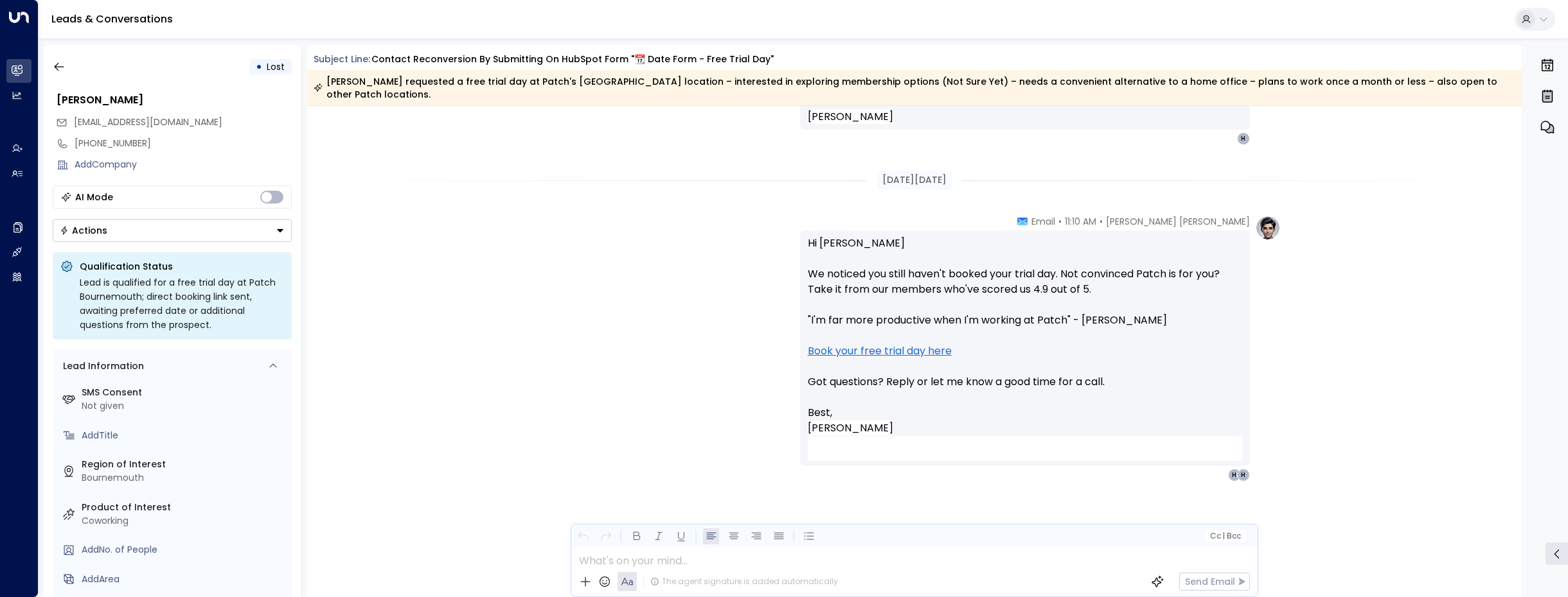
click at [65, 54] on div "• Lost [PERSON_NAME] [PERSON_NAME][EMAIL_ADDRESS][DOMAIN_NAME] [PHONE_NUMBER] A…" at bounding box center [173, 321] width 257 height 552
click at [63, 61] on icon "button" at bounding box center [59, 67] width 13 height 13
